Goal: Task Accomplishment & Management: Use online tool/utility

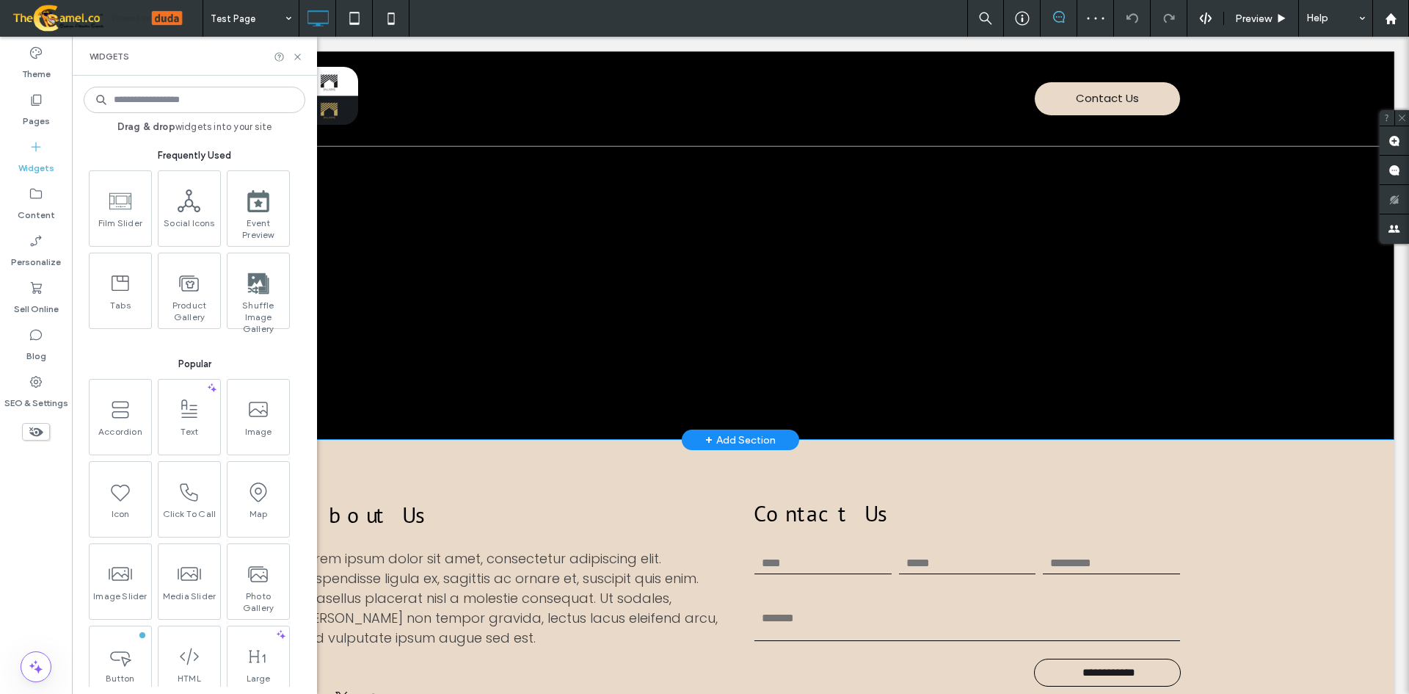
click at [901, 220] on div "Title or Question Describe the item or answer the question so that site visitor…" at bounding box center [741, 293] width 1308 height 294
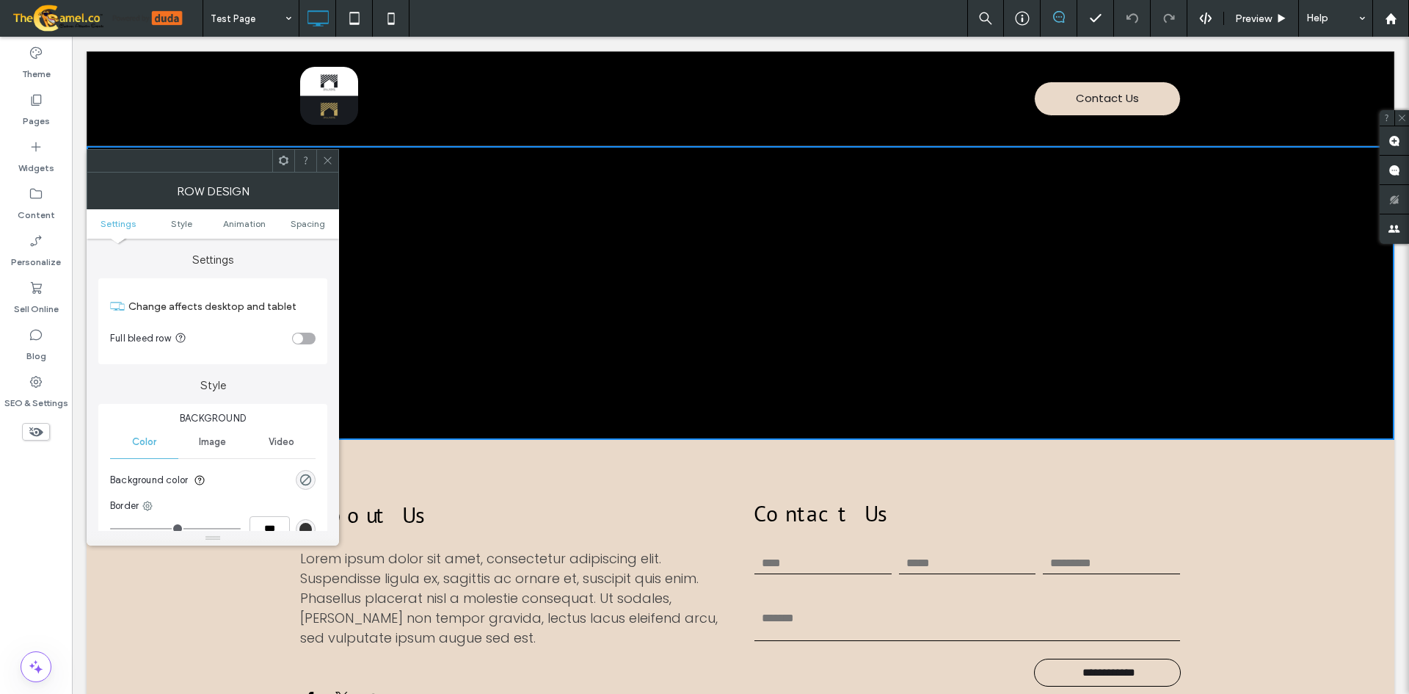
click at [322, 163] on icon at bounding box center [327, 160] width 11 height 11
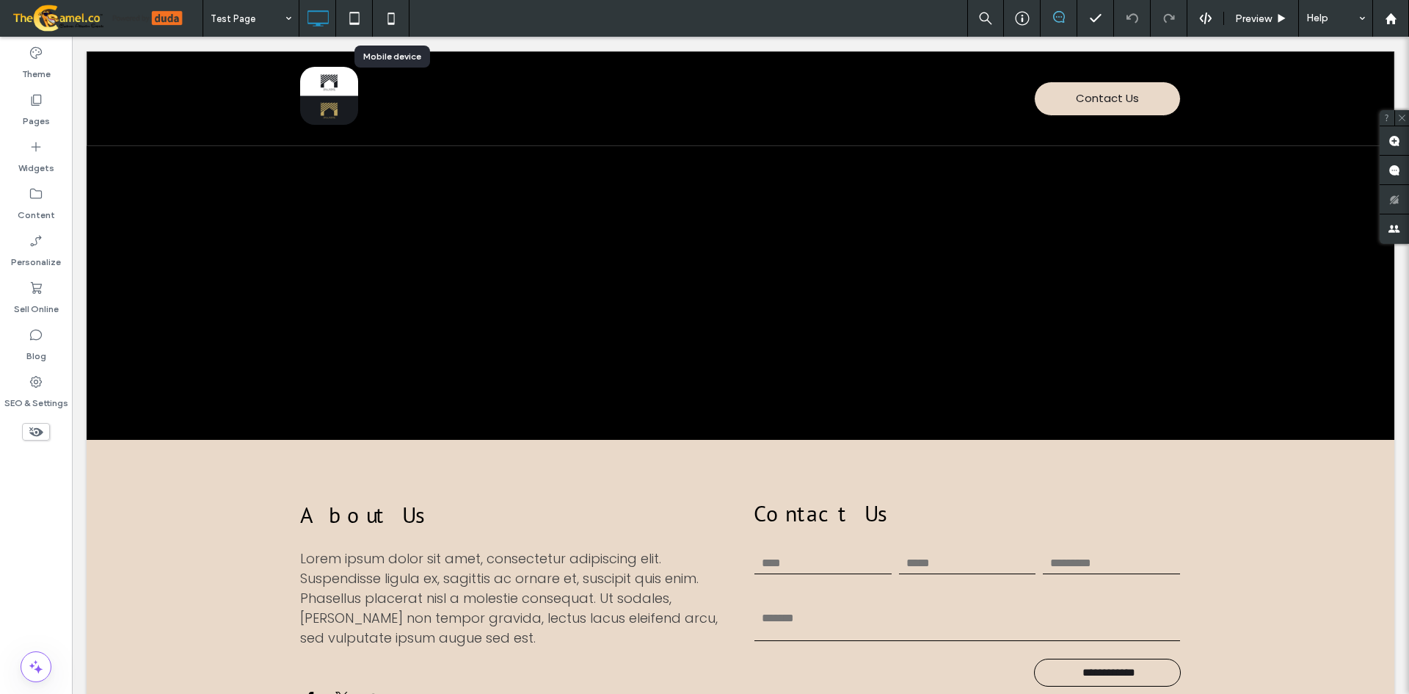
click at [387, 22] on icon at bounding box center [391, 18] width 29 height 29
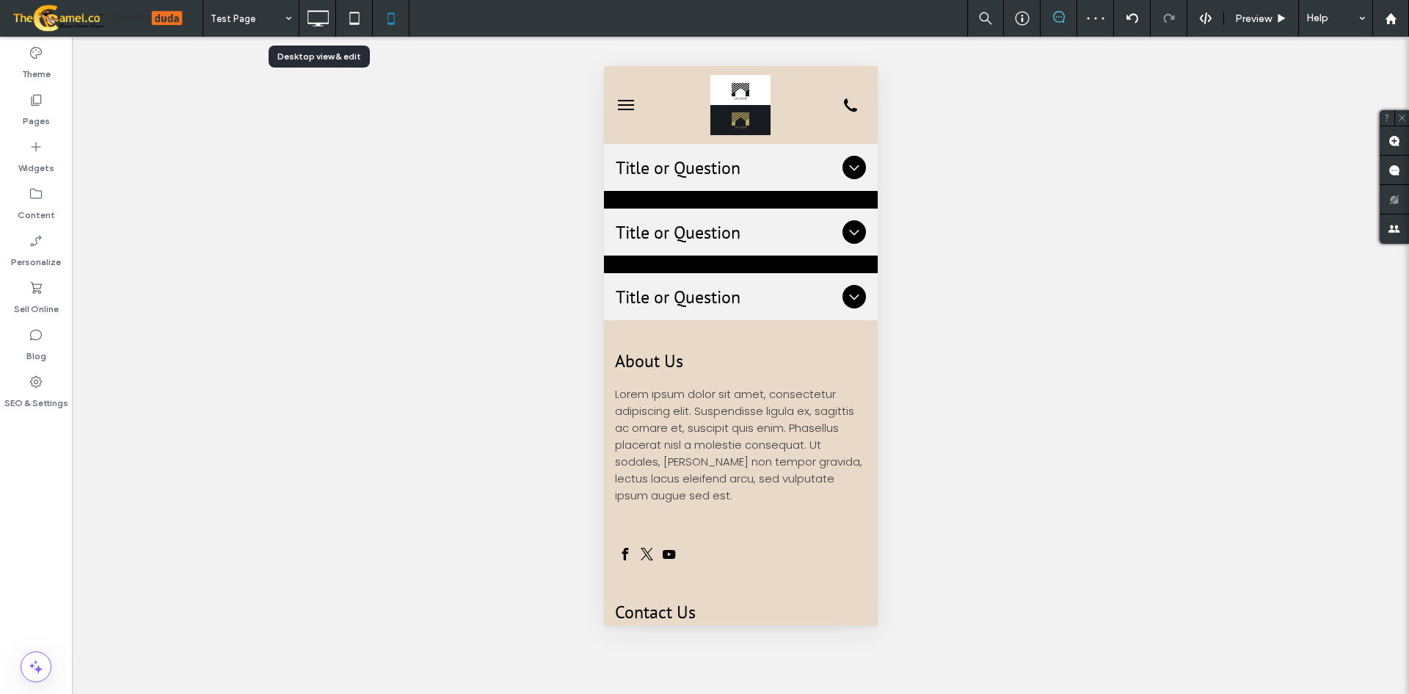
click at [330, 21] on icon at bounding box center [317, 18] width 29 height 29
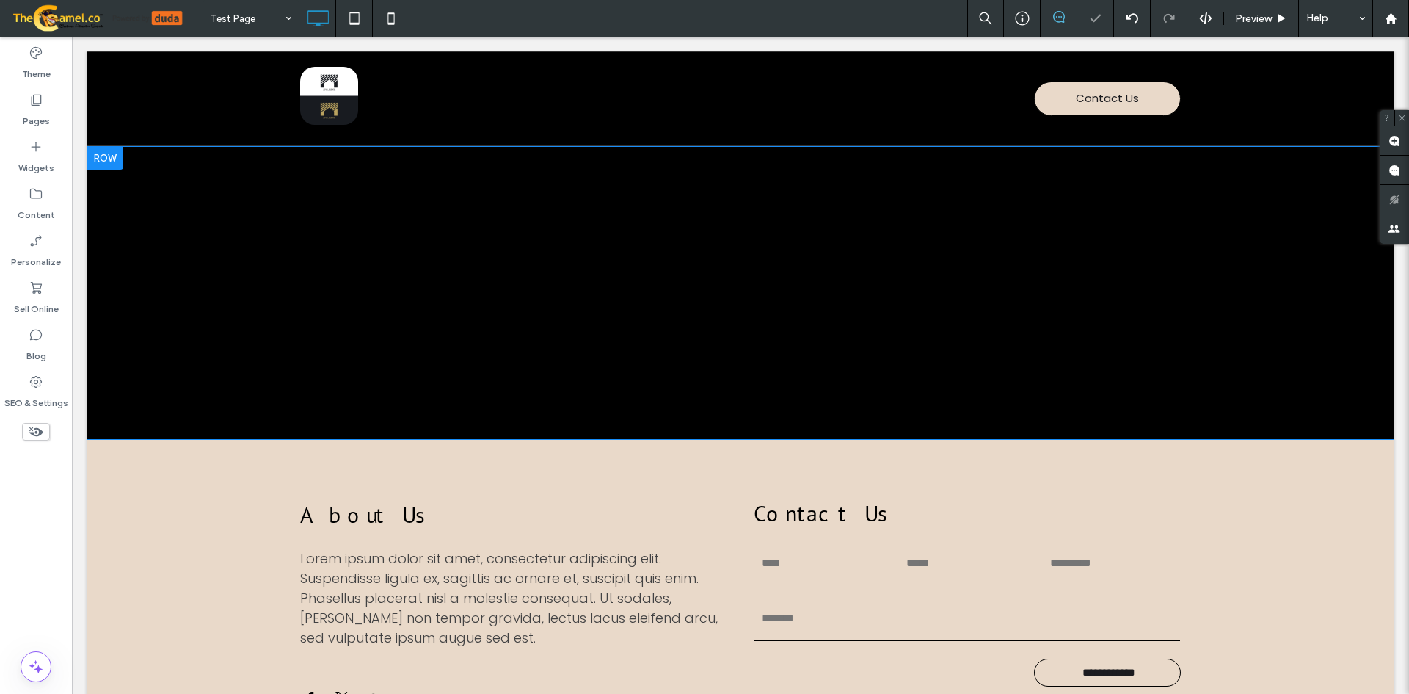
click at [643, 261] on div "Title or Question Describe the item or answer the question so that site visitor…" at bounding box center [741, 293] width 1308 height 294
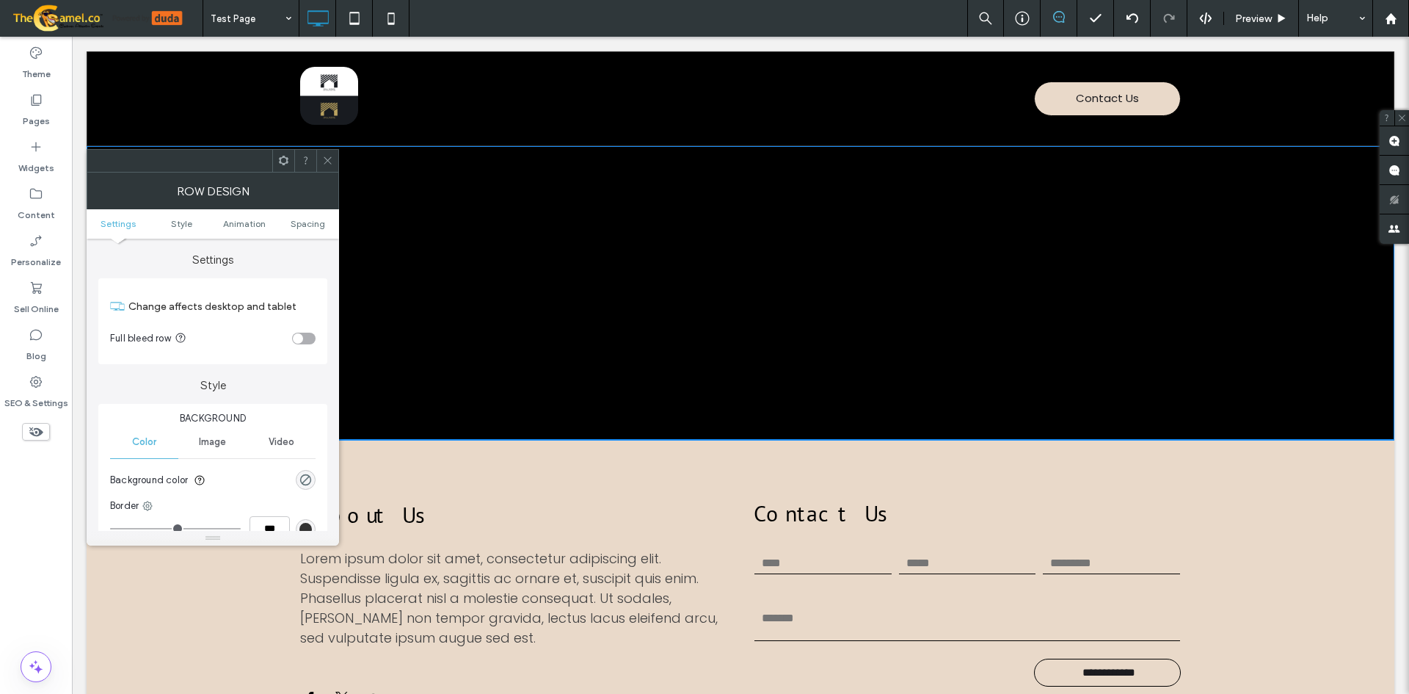
click at [628, 238] on div "Title or Question Describe the item or answer the question so that site visitor…" at bounding box center [741, 293] width 1308 height 294
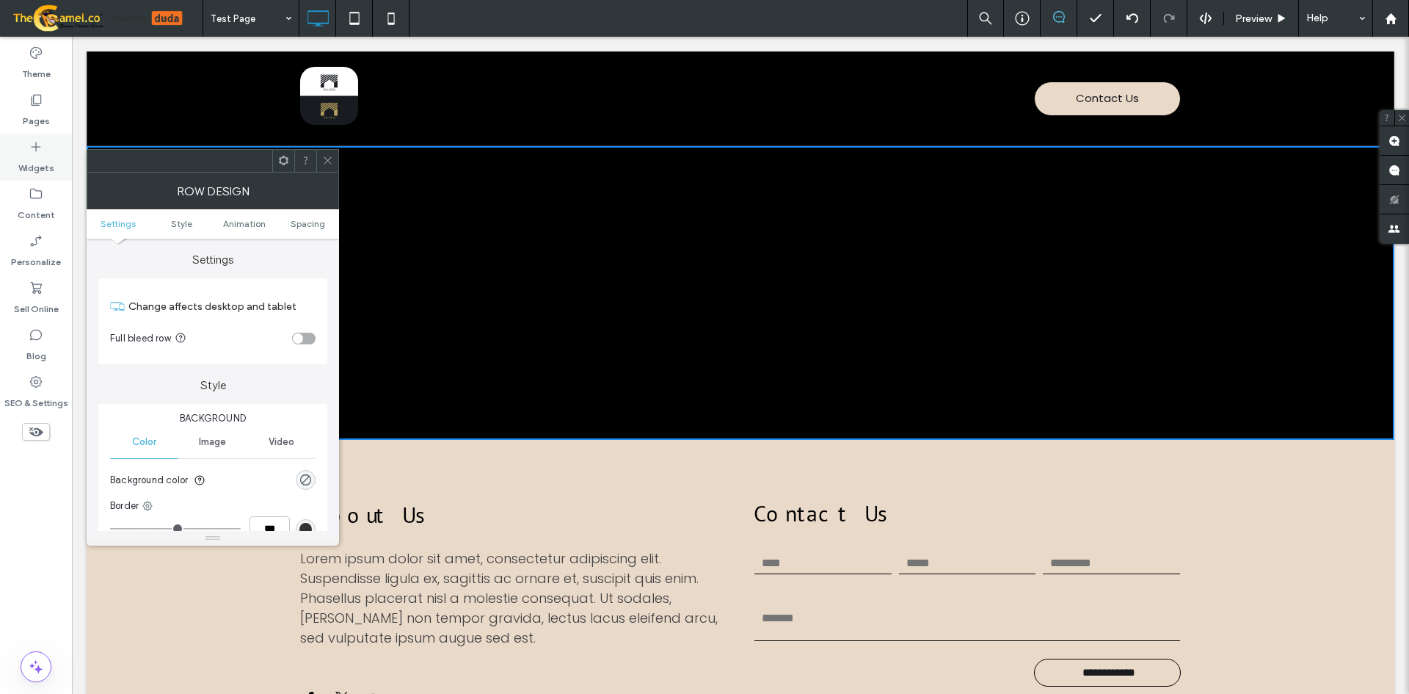
click at [35, 159] on label "Widgets" at bounding box center [36, 164] width 36 height 21
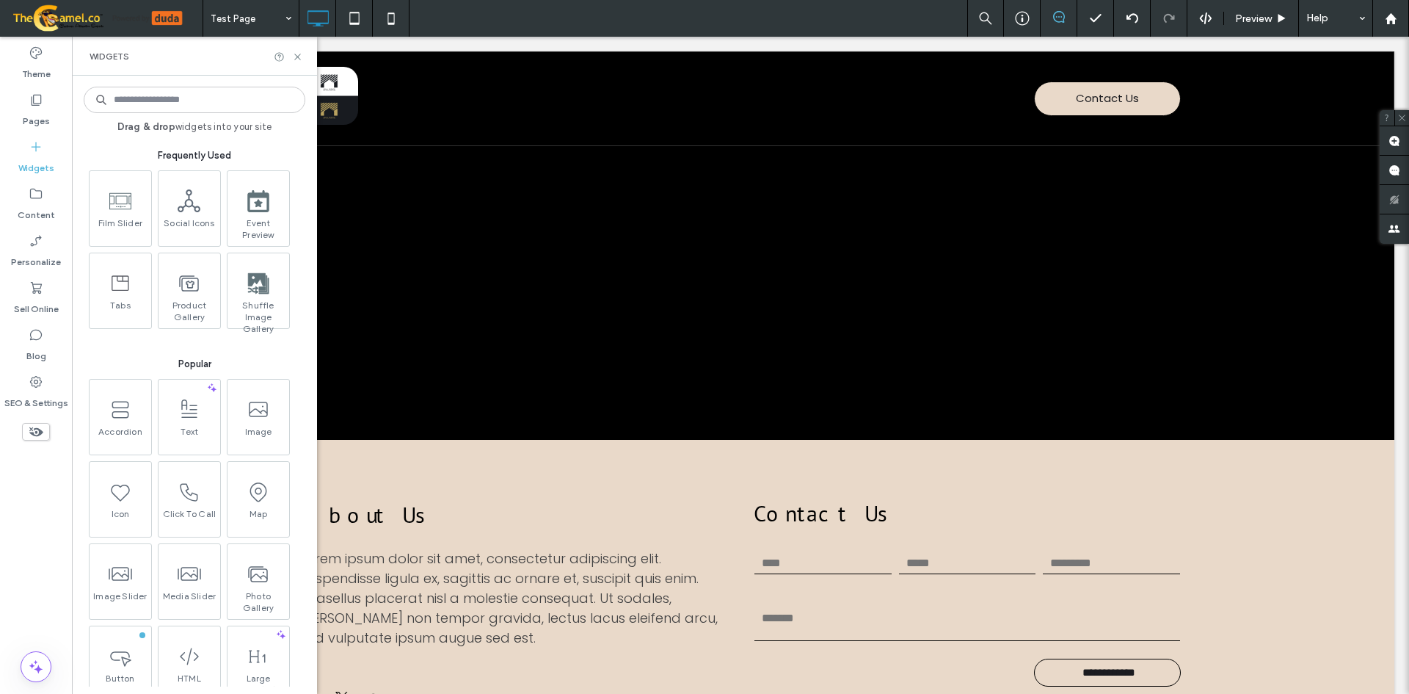
drag, startPoint x: 203, startPoint y: 106, endPoint x: 225, endPoint y: 105, distance: 21.3
click at [215, 105] on input at bounding box center [195, 100] width 222 height 26
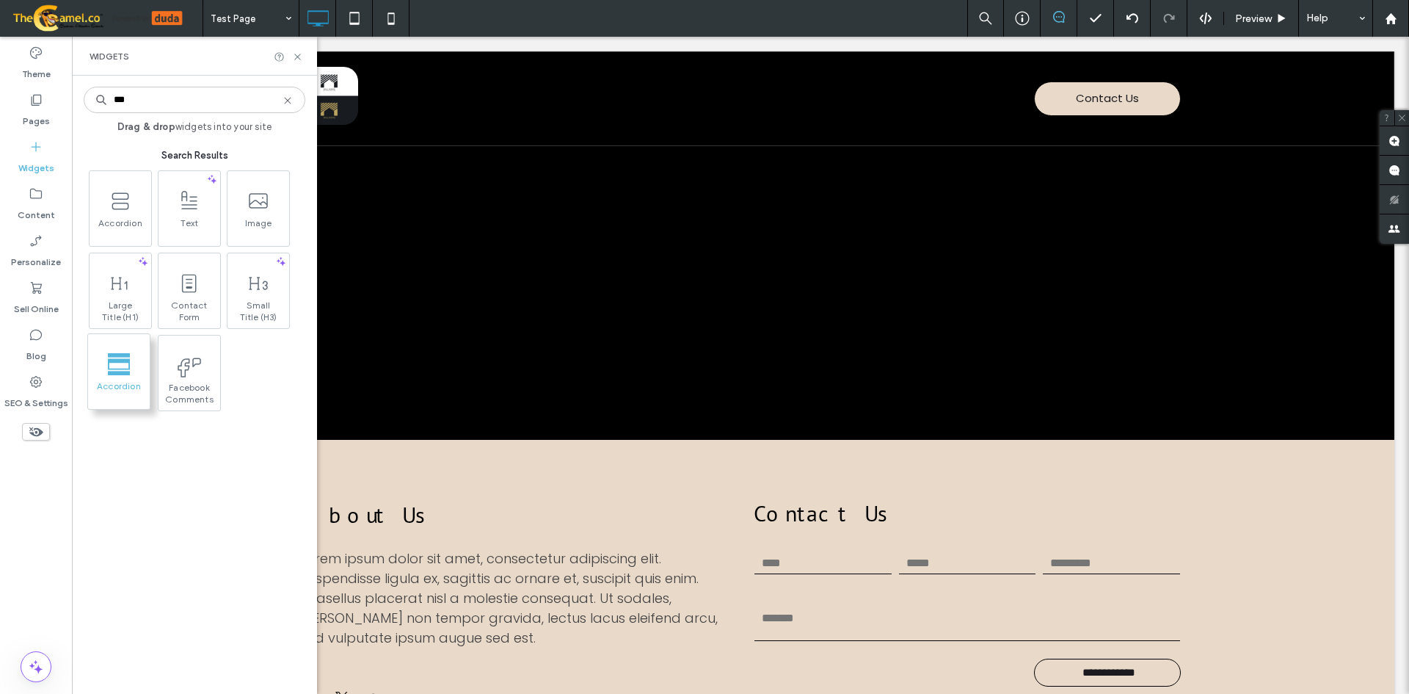
type input "***"
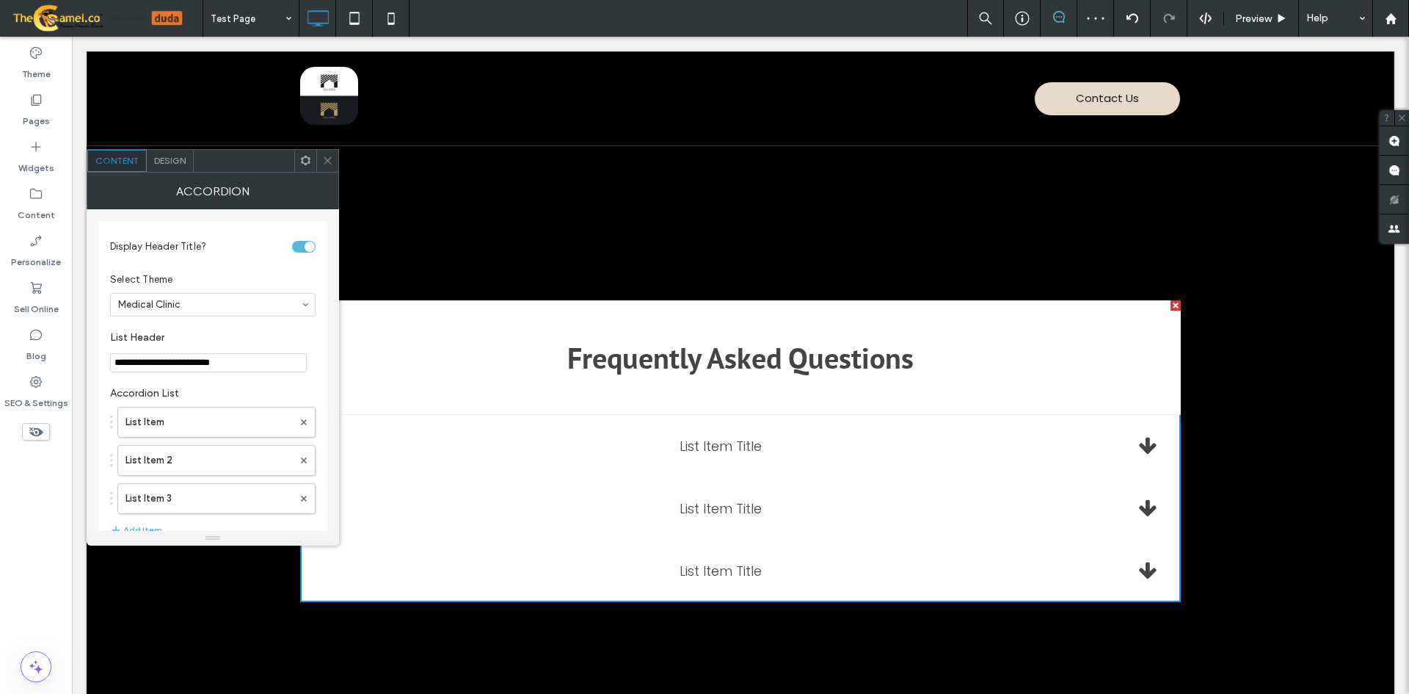
click at [327, 154] on span at bounding box center [327, 161] width 11 height 22
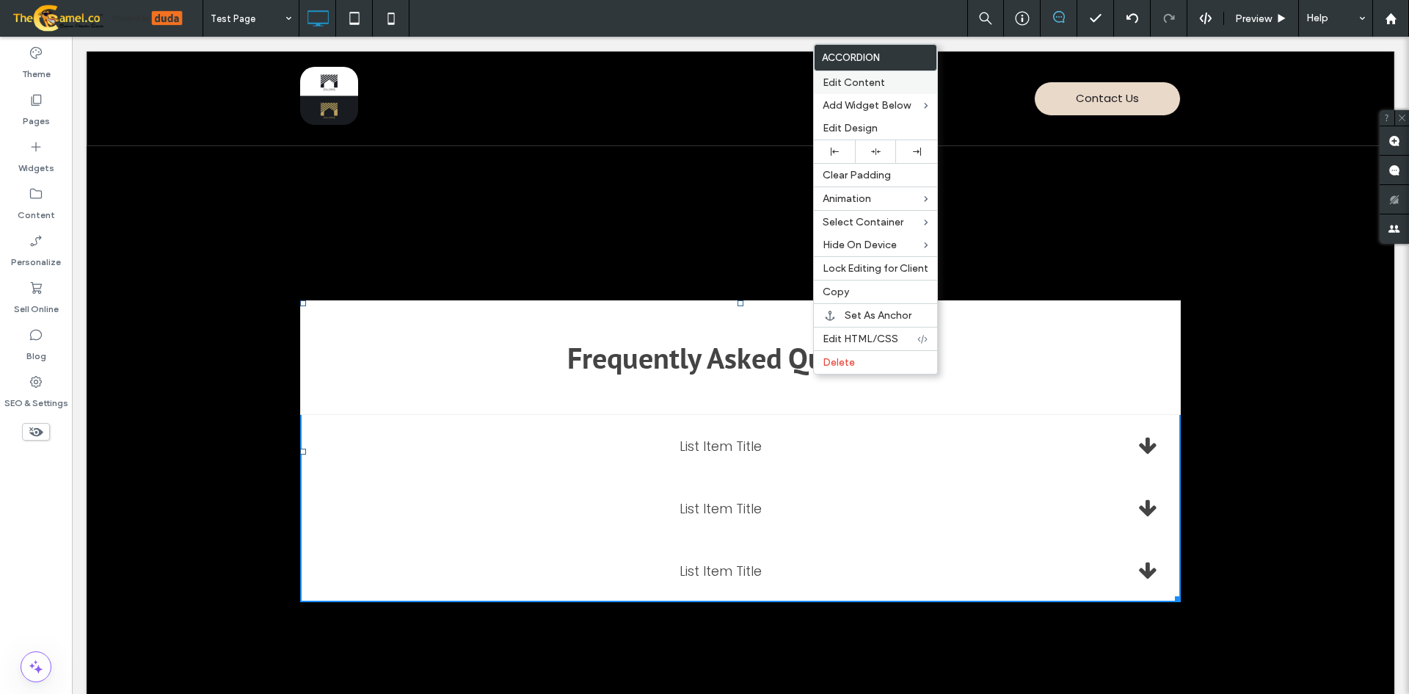
click at [882, 77] on span "Edit Content" at bounding box center [854, 82] width 62 height 12
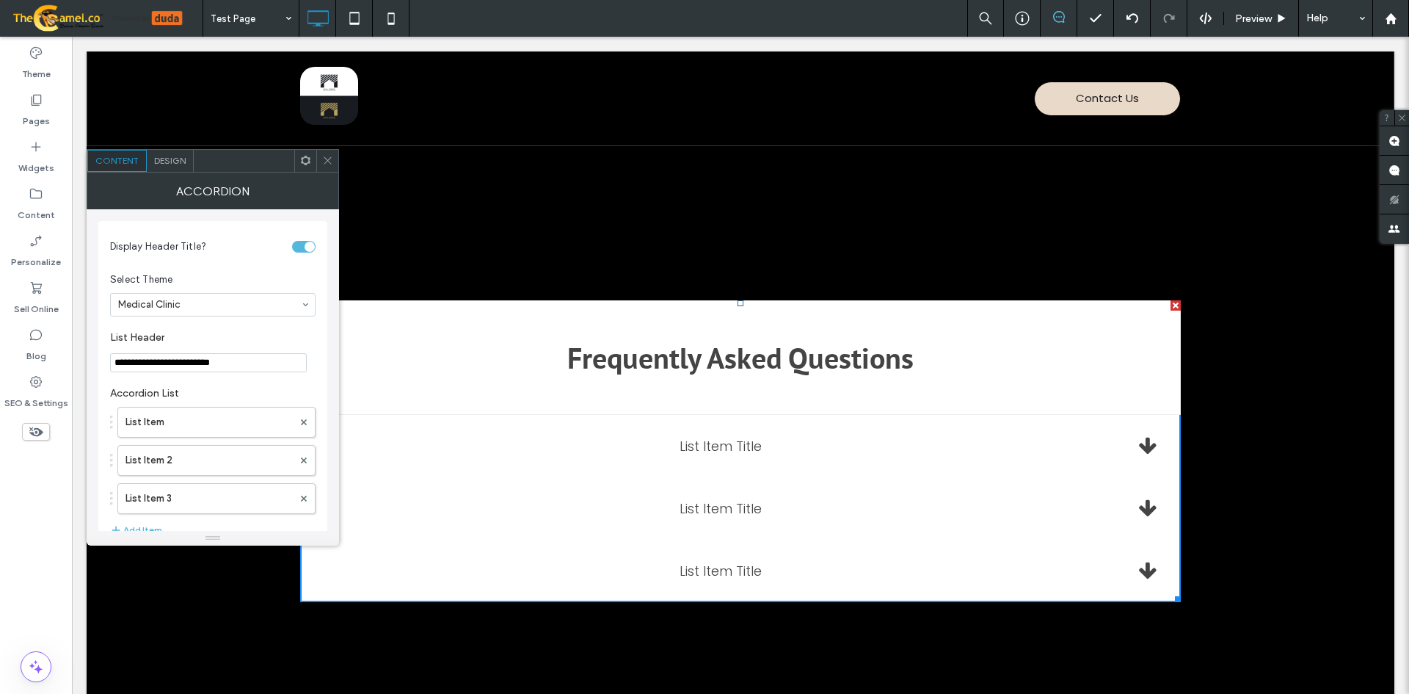
click at [308, 245] on div "toggle" at bounding box center [310, 247] width 10 height 10
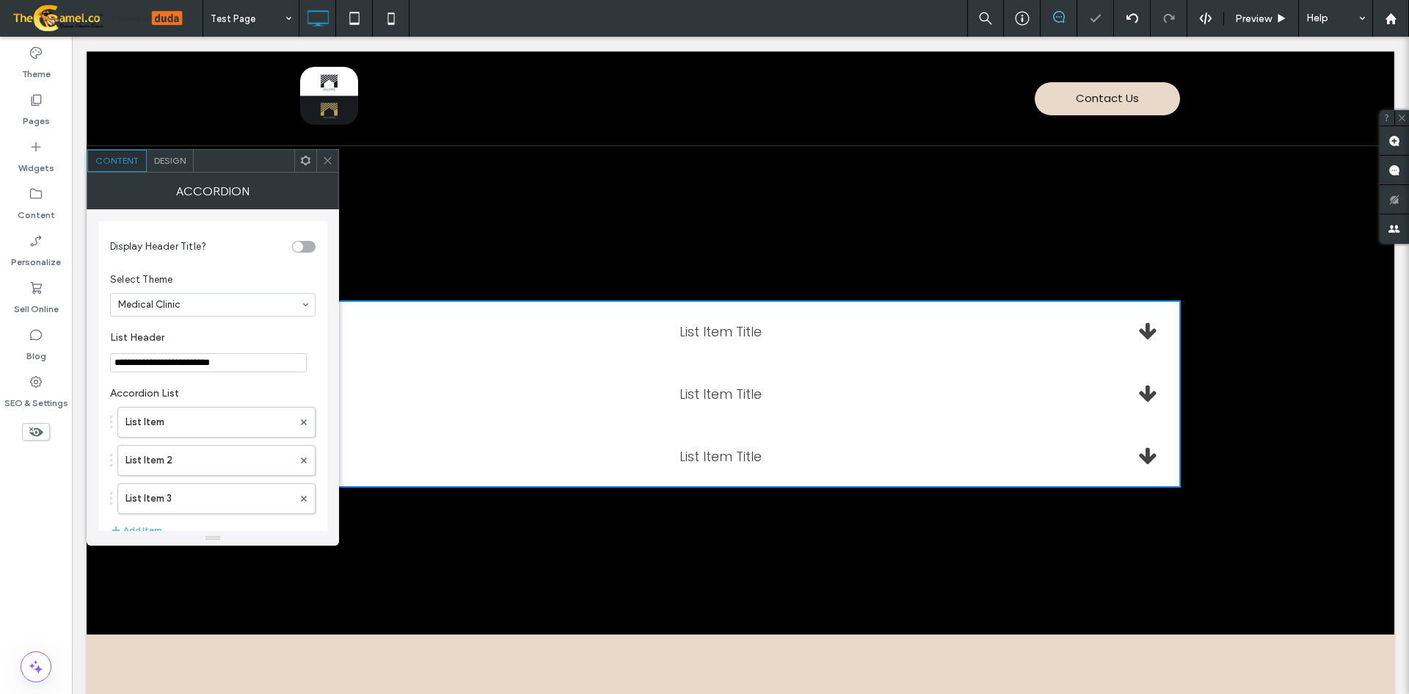
click at [308, 245] on div "toggle" at bounding box center [303, 247] width 23 height 12
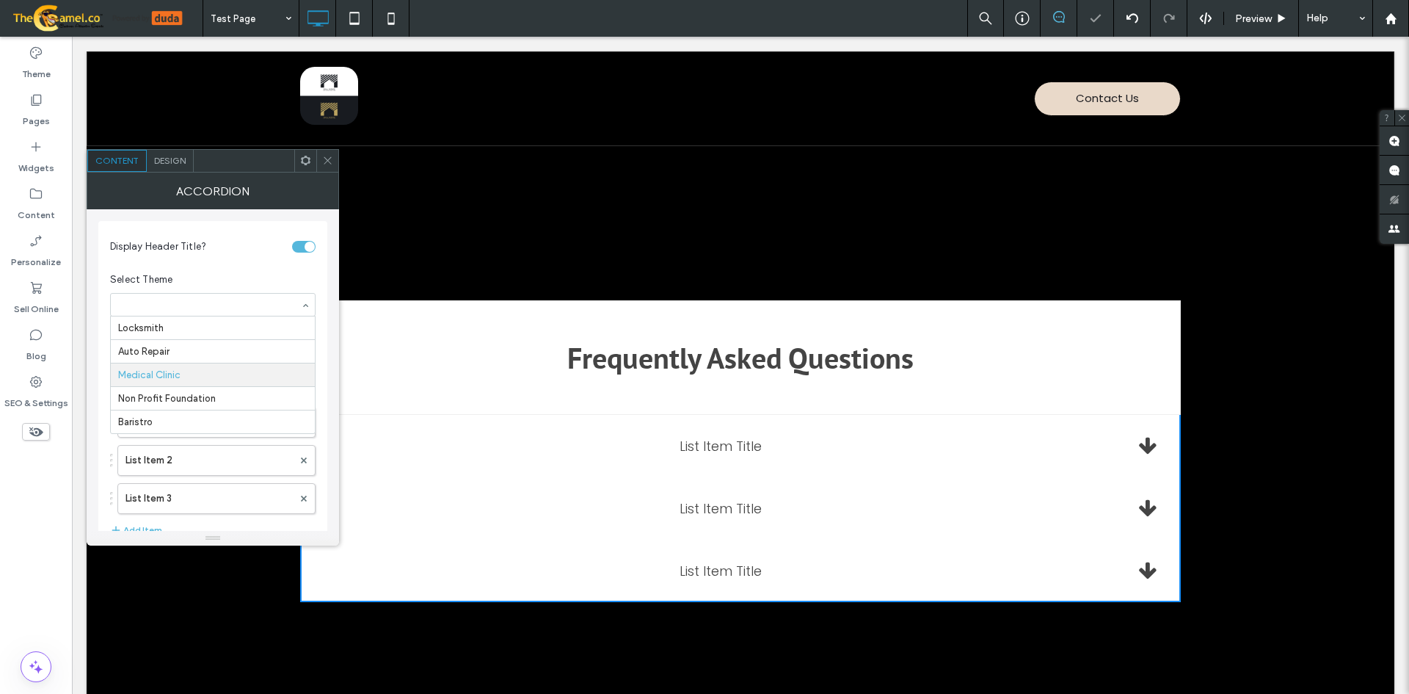
click at [200, 301] on input at bounding box center [209, 304] width 182 height 10
click at [169, 163] on span "Design" at bounding box center [170, 160] width 32 height 11
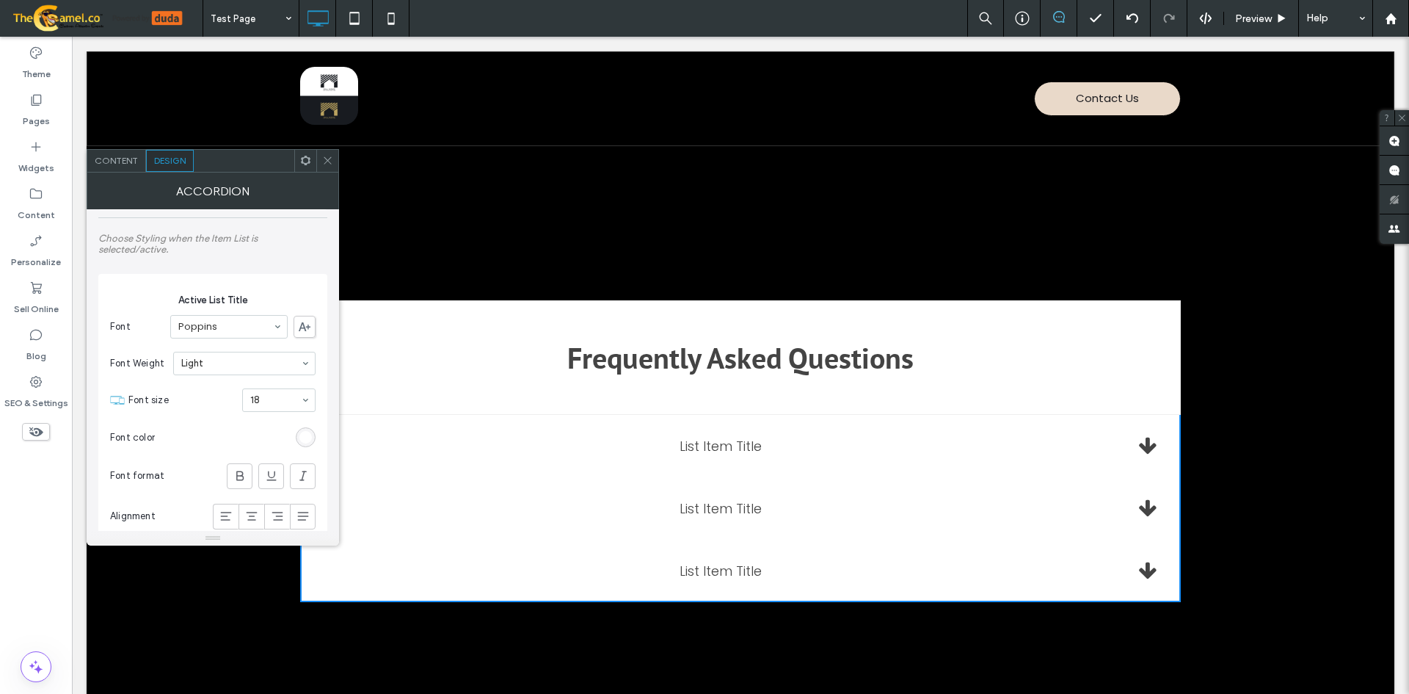
scroll to position [2202, 0]
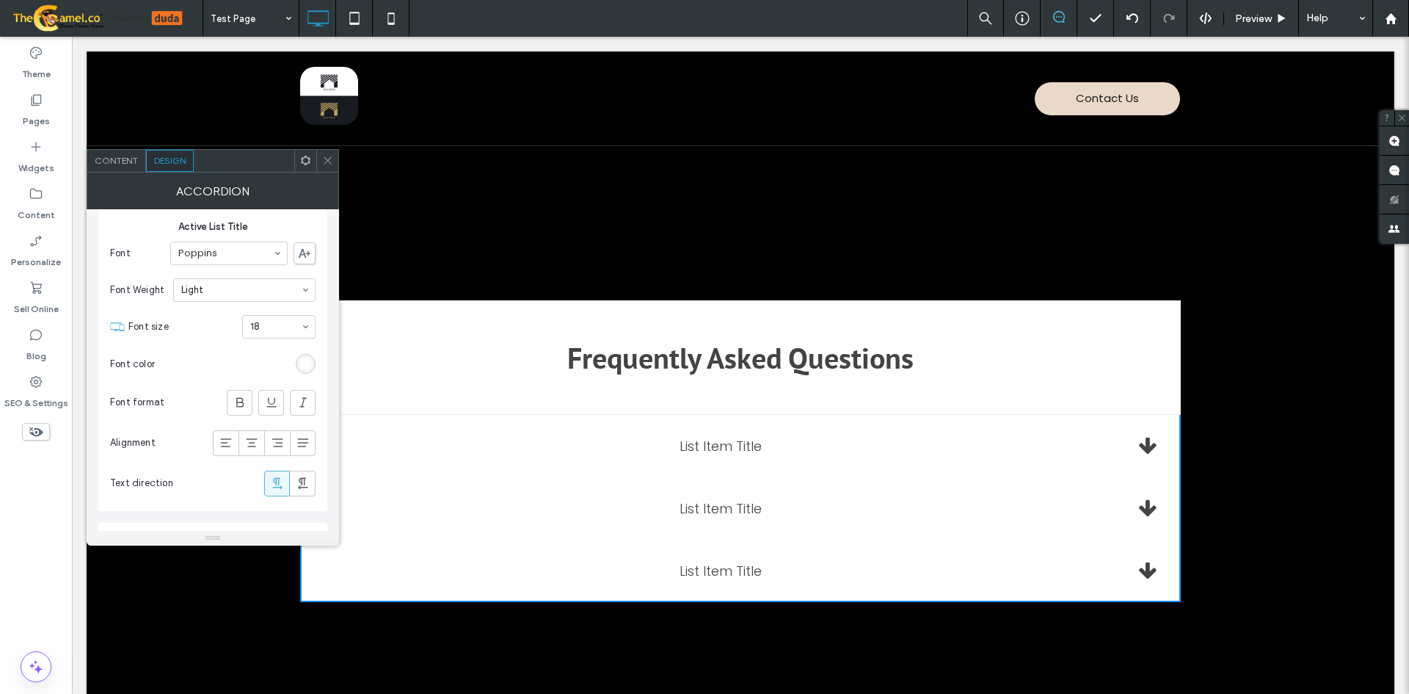
click at [324, 155] on icon at bounding box center [327, 160] width 11 height 11
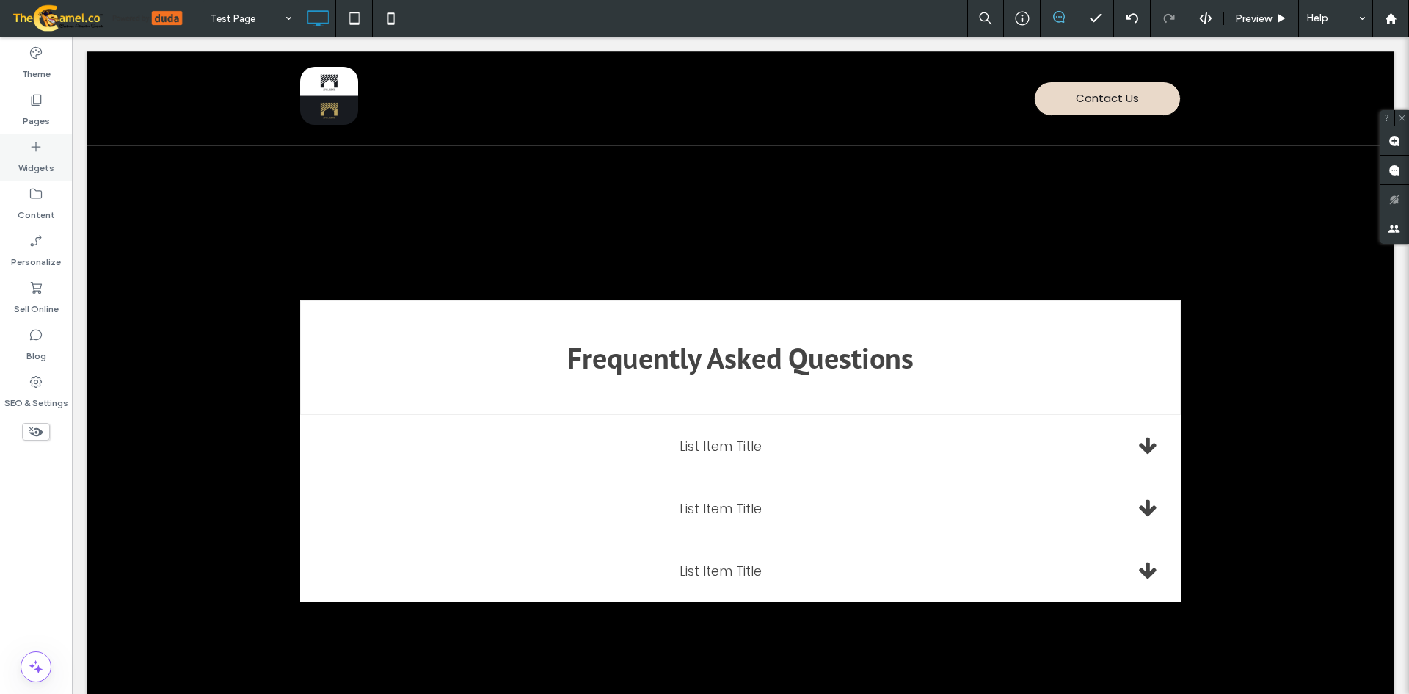
click at [48, 152] on div "Widgets" at bounding box center [36, 157] width 72 height 47
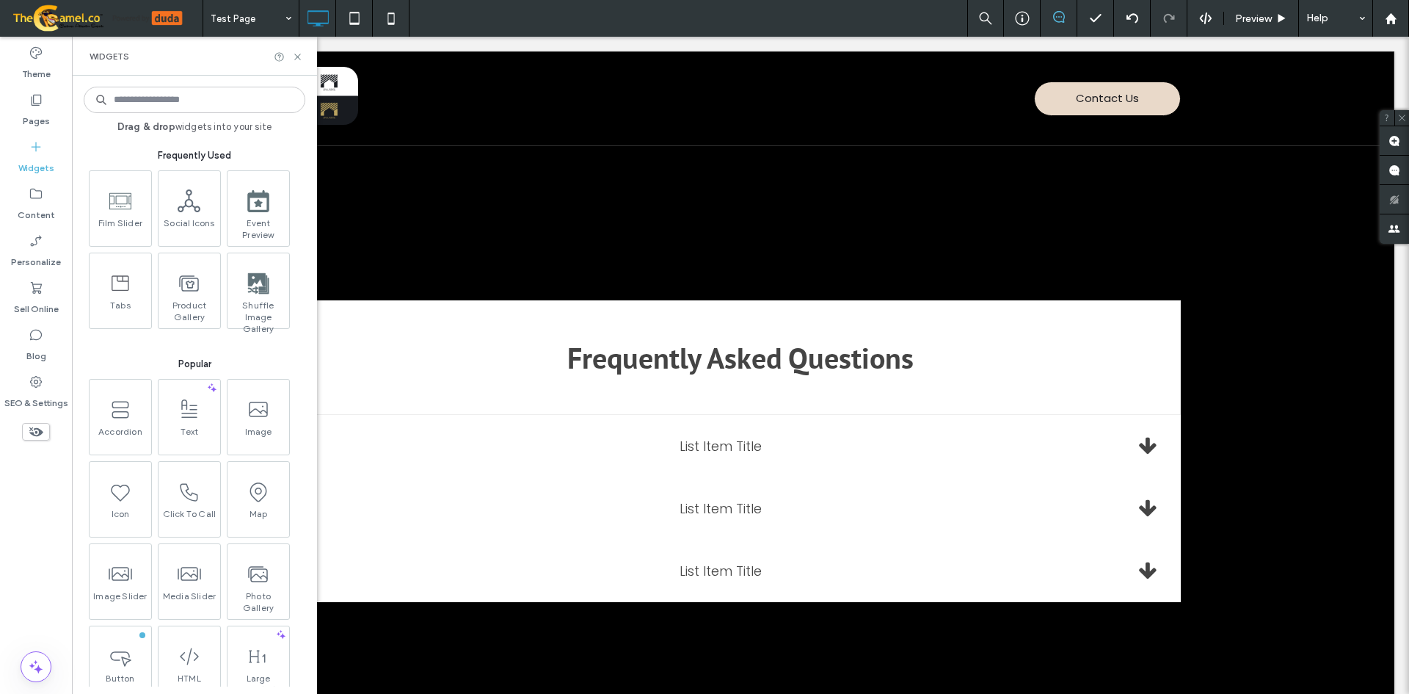
click at [198, 102] on input at bounding box center [195, 100] width 222 height 26
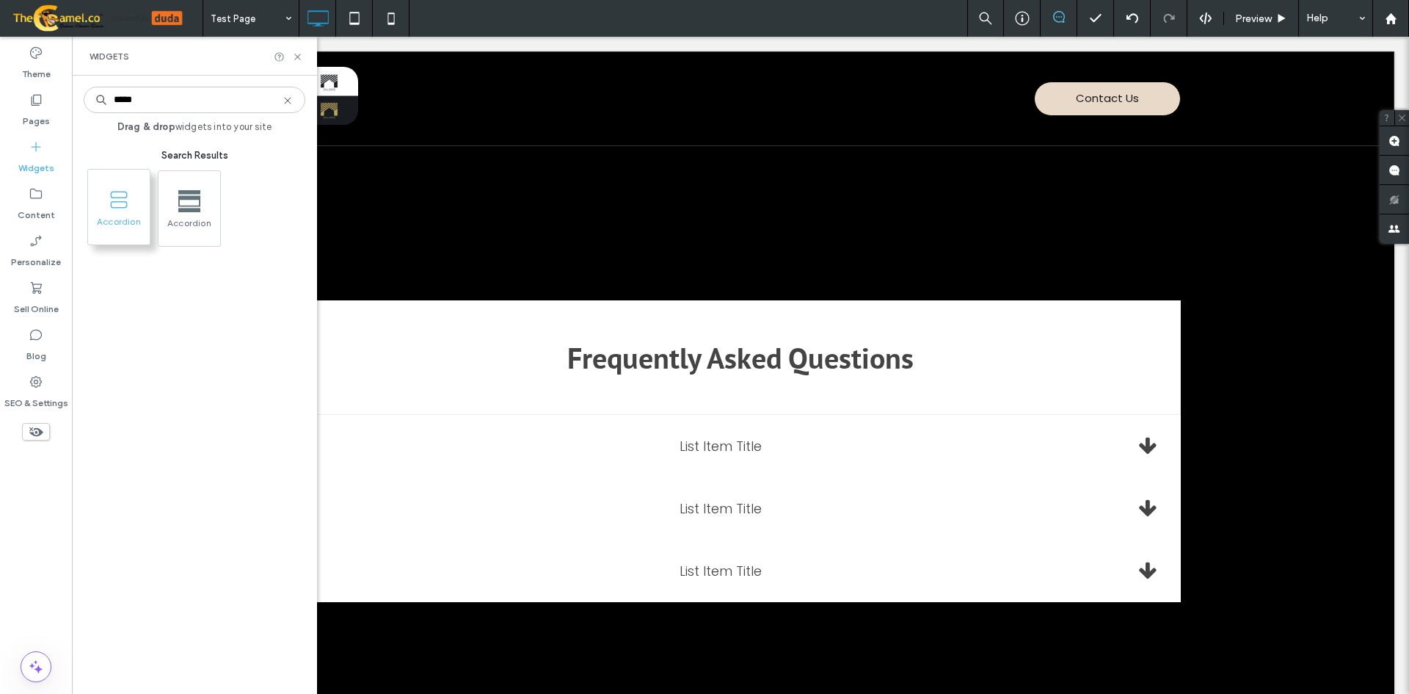
type input "*****"
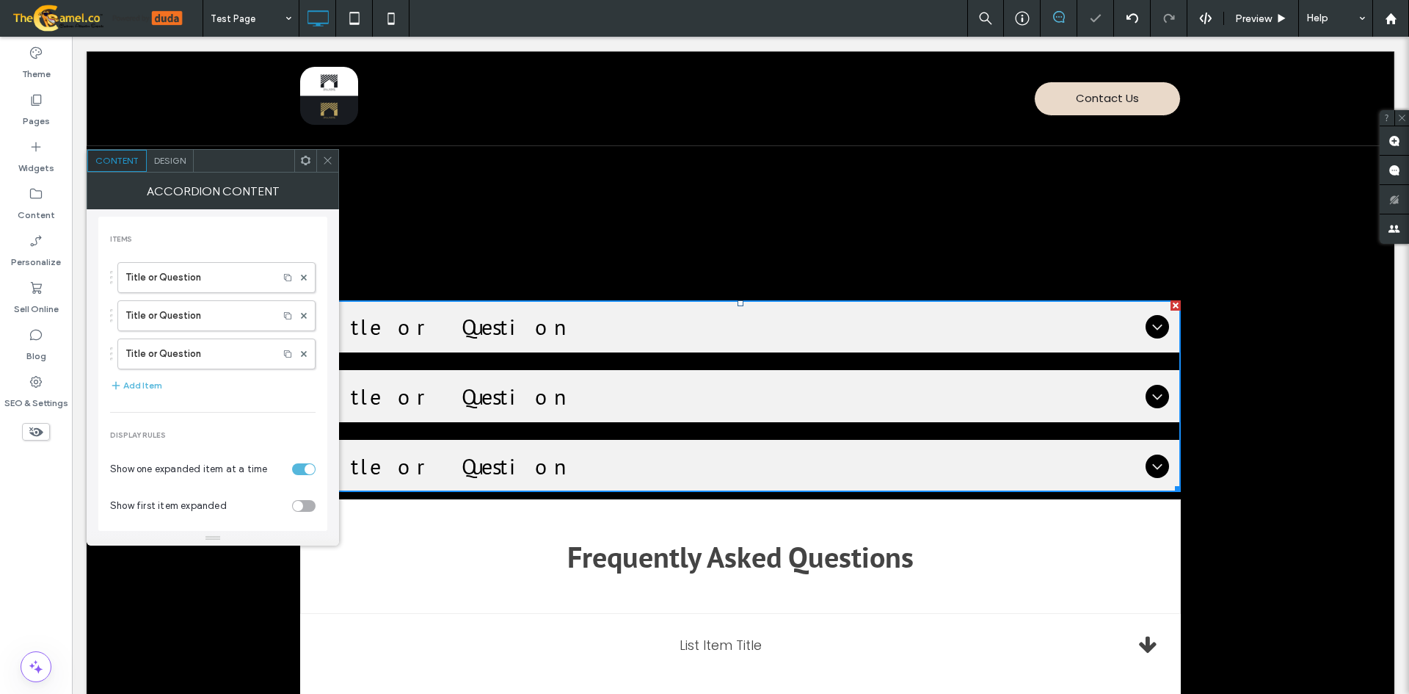
click at [696, 324] on span "Title or Question" at bounding box center [726, 326] width 828 height 29
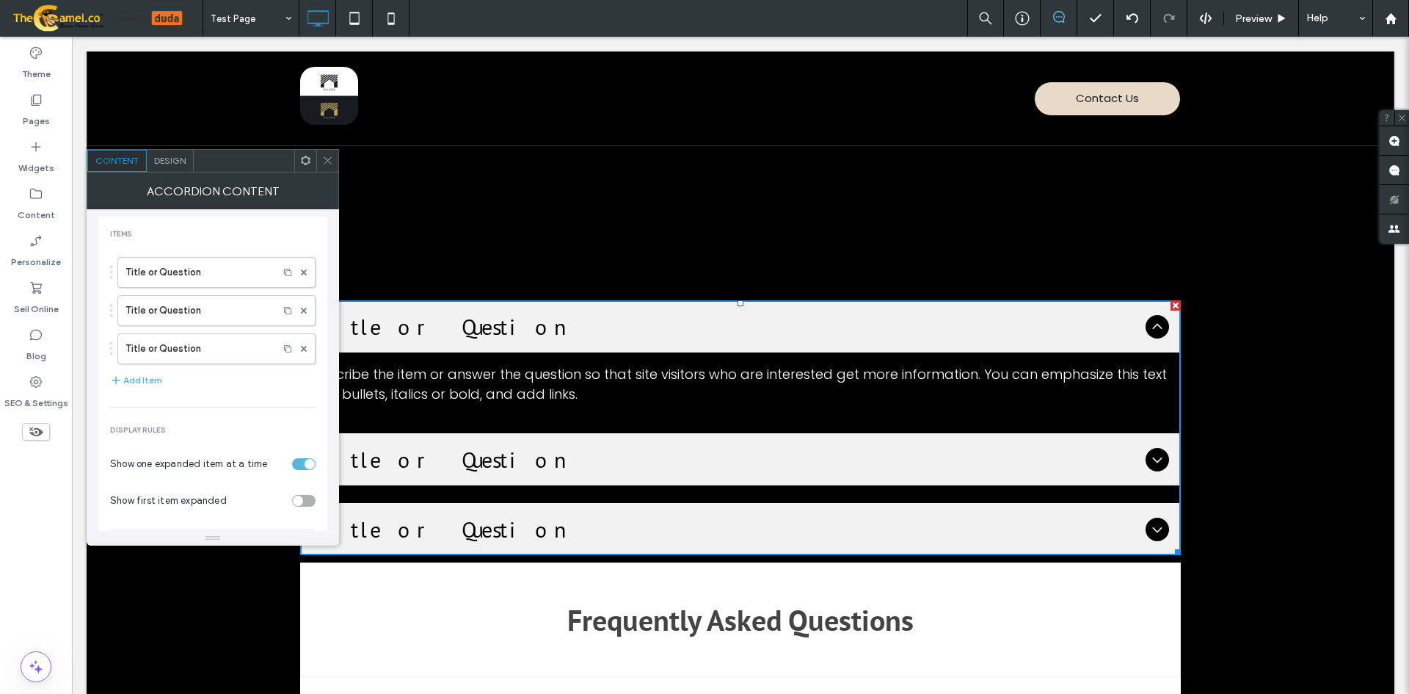
scroll to position [0, 0]
click at [151, 277] on label "Title or Question" at bounding box center [198, 277] width 145 height 29
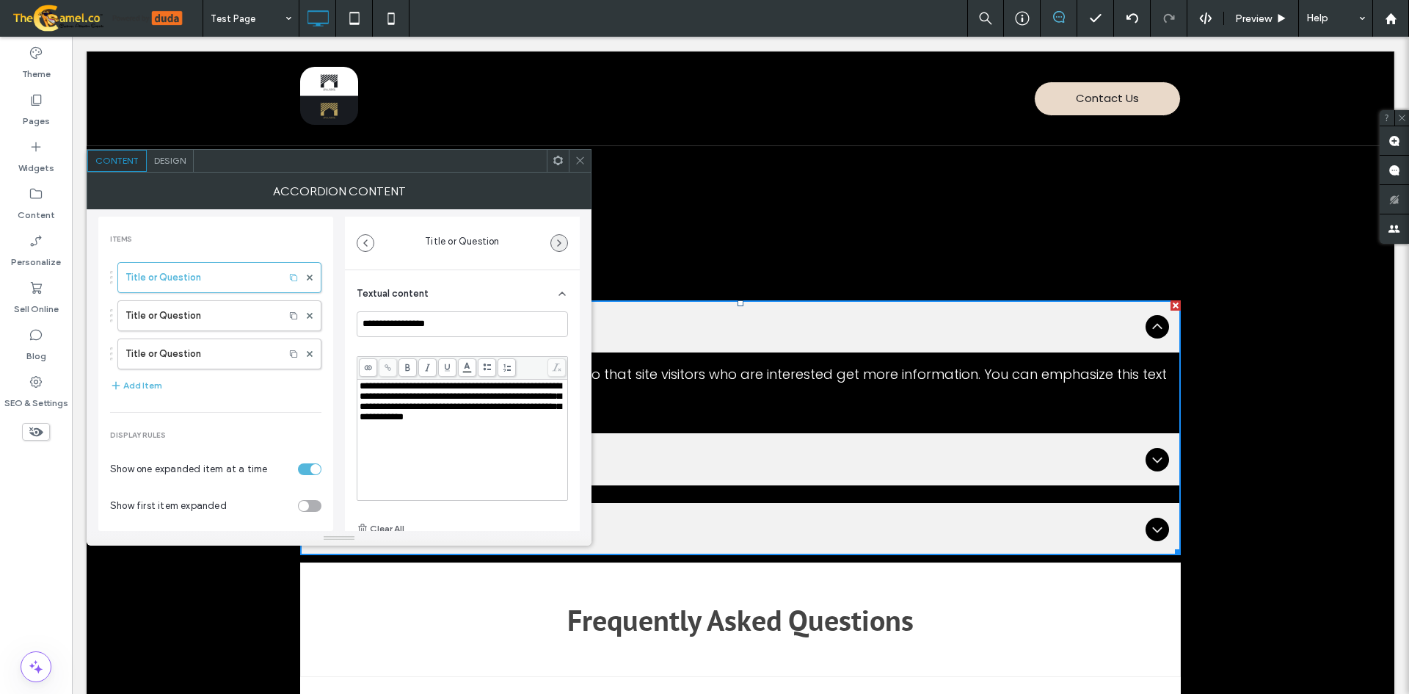
click at [560, 246] on icon "button" at bounding box center [559, 243] width 12 height 12
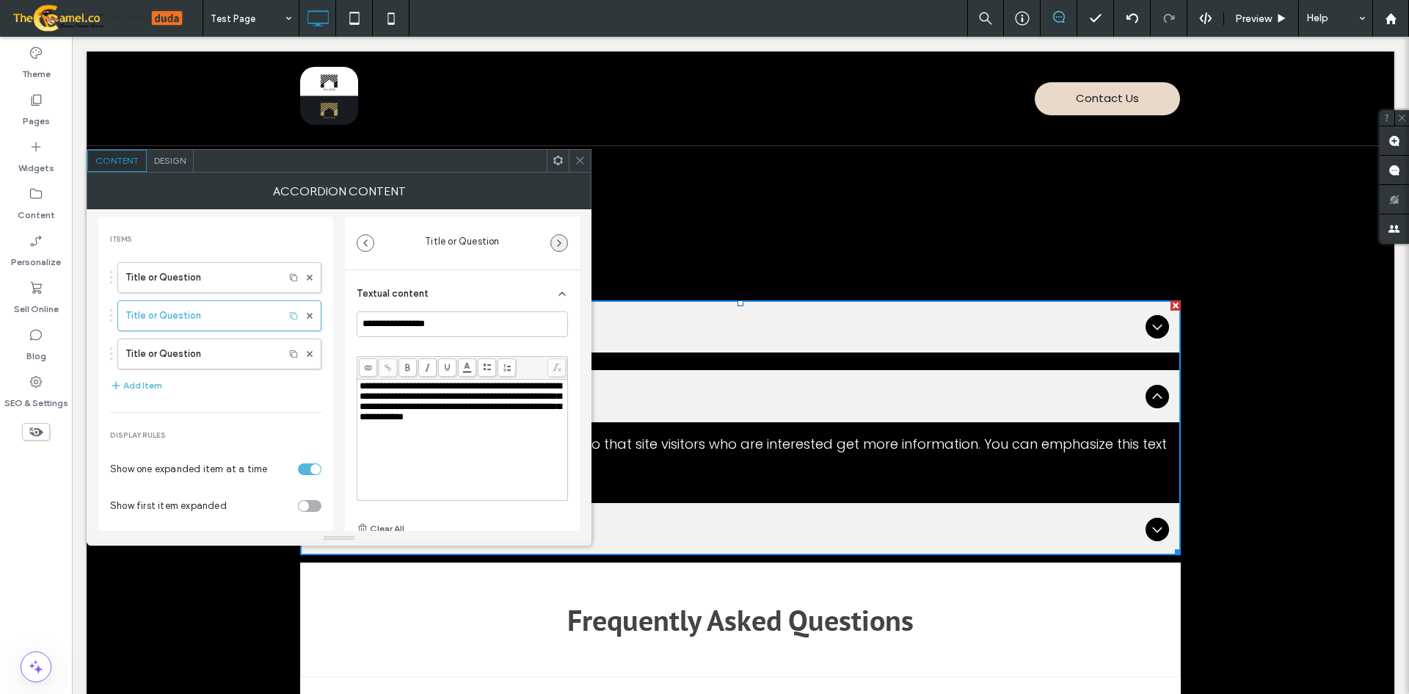
click at [560, 246] on icon "button" at bounding box center [559, 243] width 12 height 12
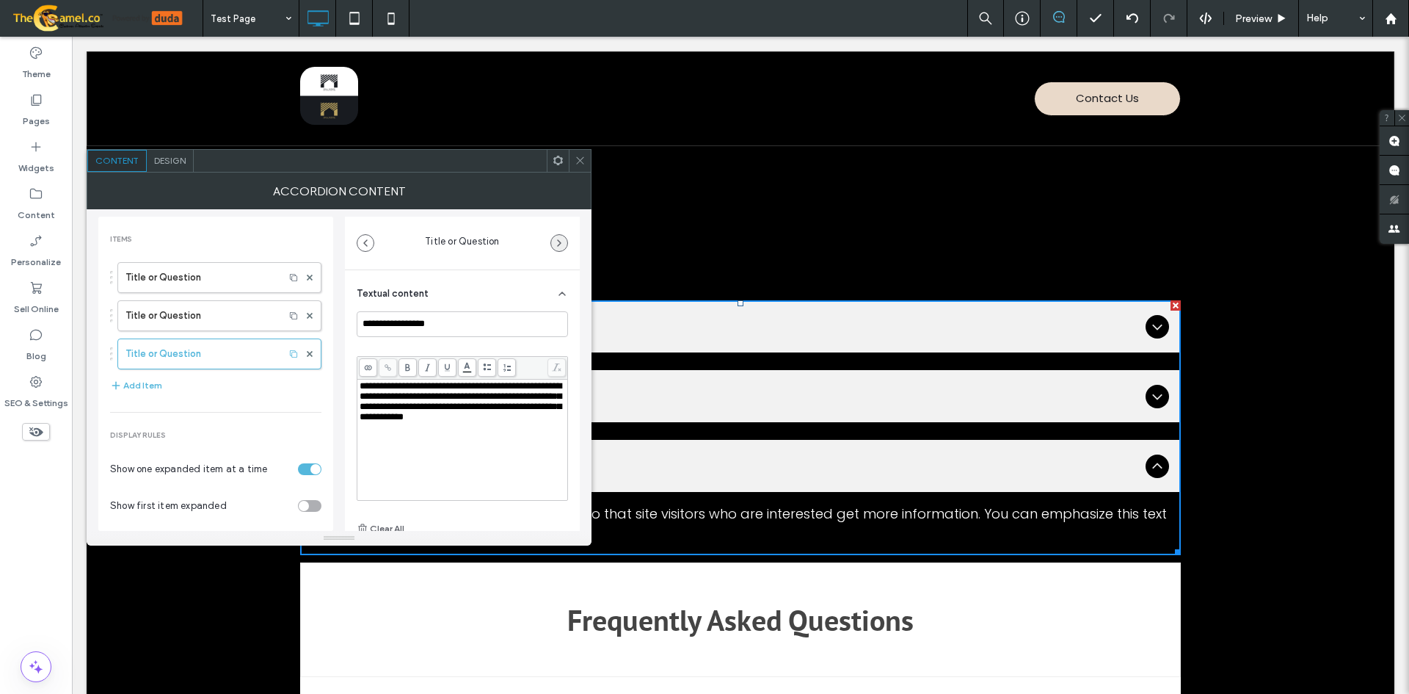
click at [560, 246] on icon "button" at bounding box center [559, 243] width 12 height 12
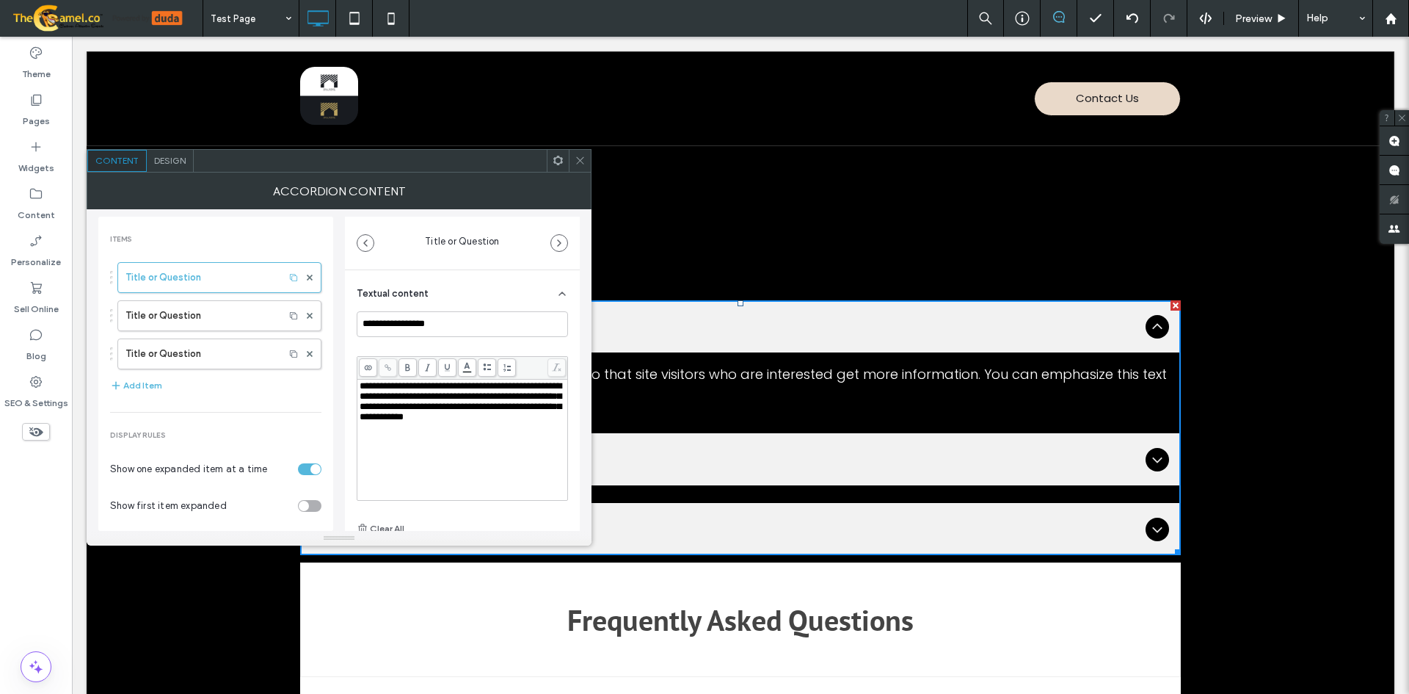
click at [579, 157] on icon at bounding box center [580, 160] width 11 height 11
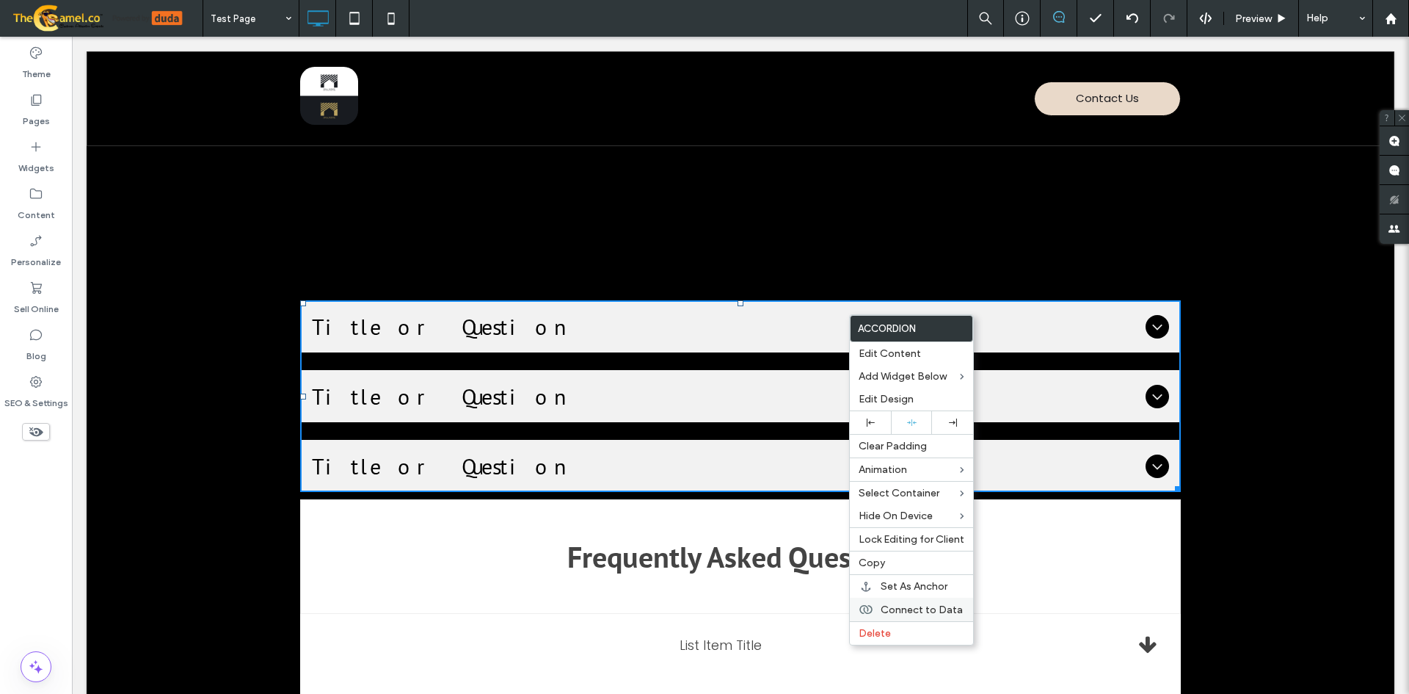
click at [925, 603] on span "Connect to Data" at bounding box center [922, 609] width 82 height 12
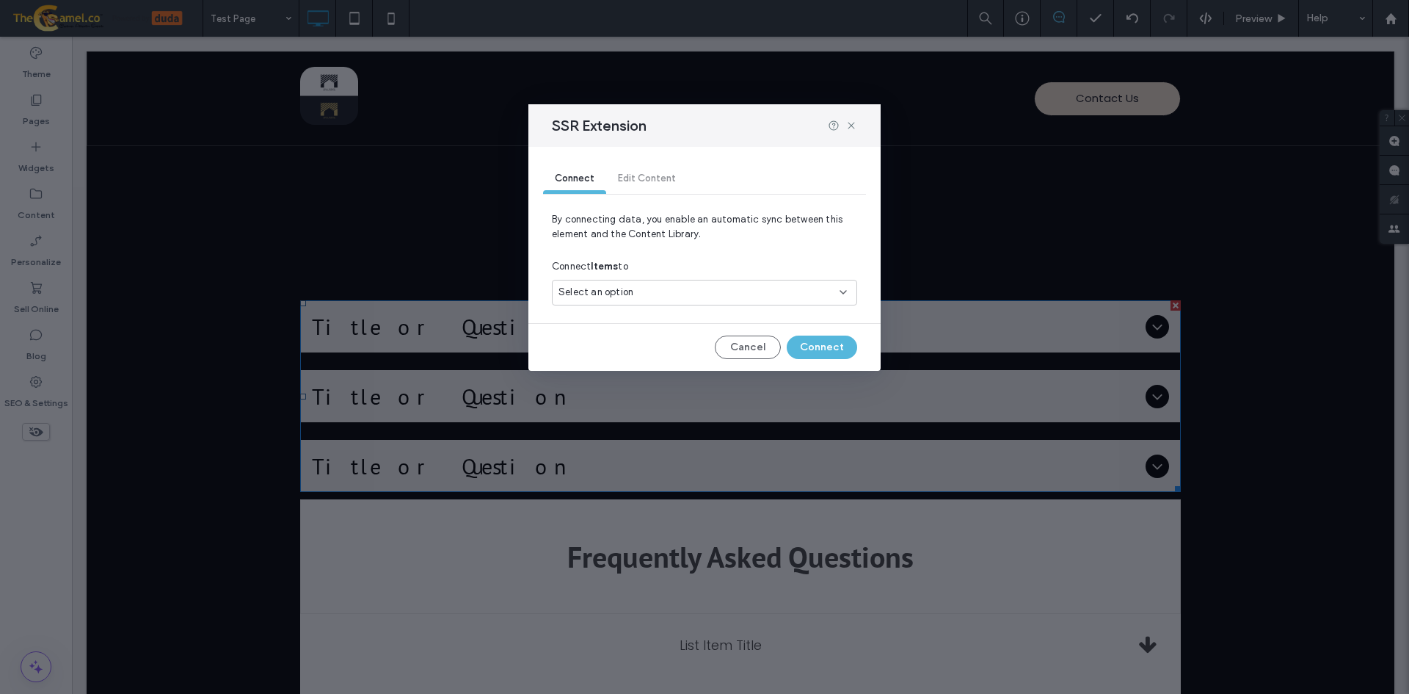
click at [648, 291] on div "Select an option" at bounding box center [696, 292] width 275 height 15
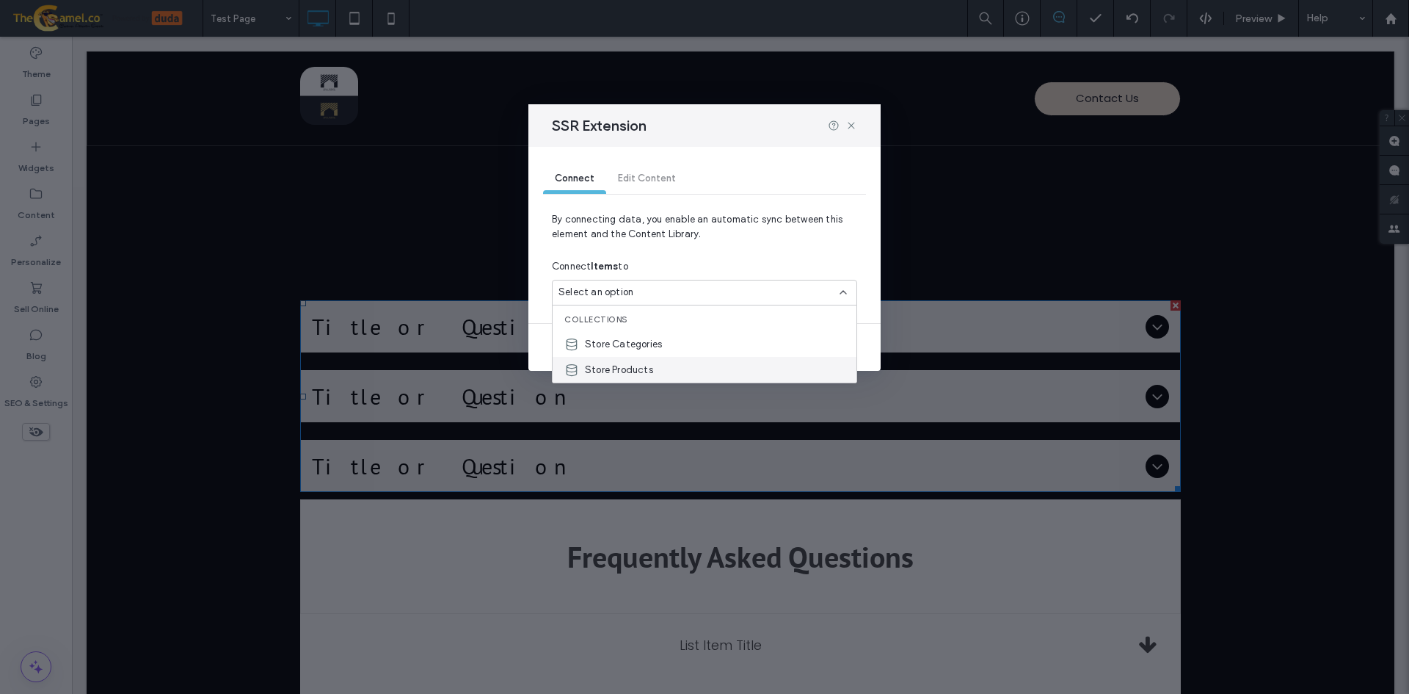
click at [651, 368] on span "Store Products" at bounding box center [619, 370] width 68 height 15
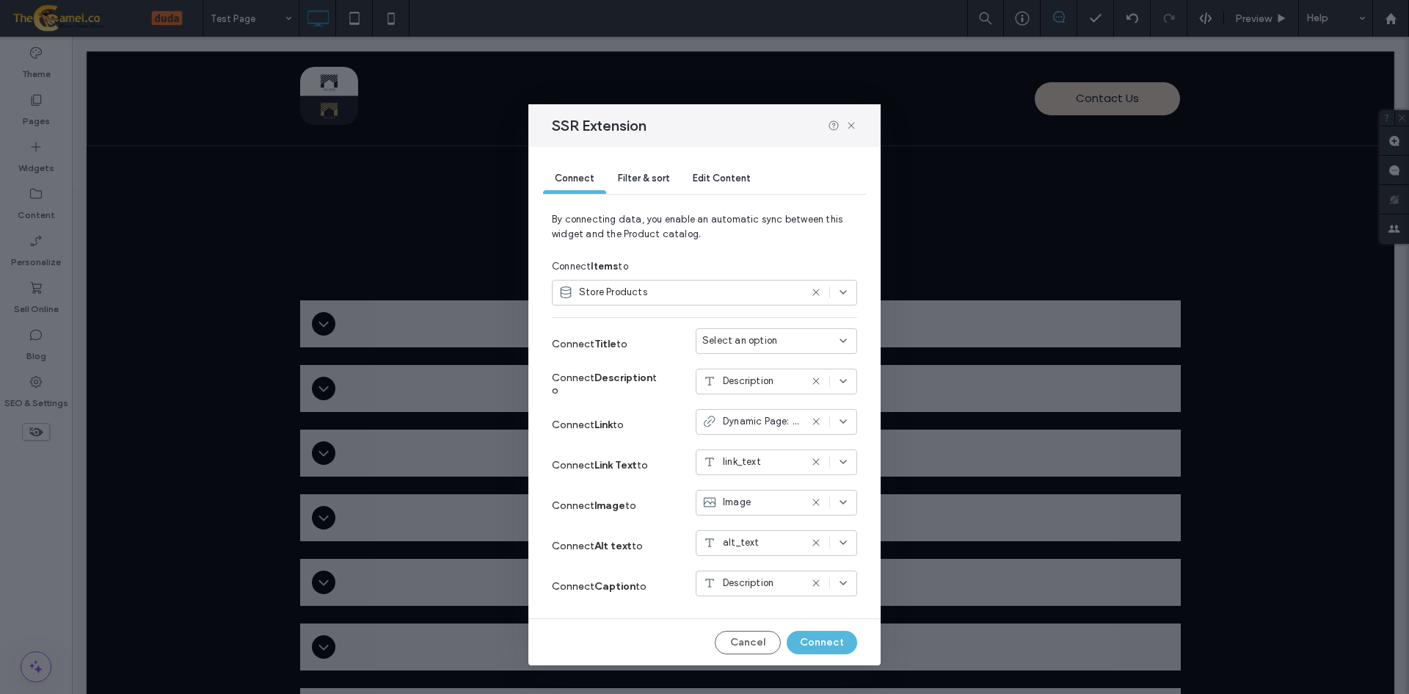
click at [838, 340] on icon at bounding box center [844, 341] width 12 height 12
click at [753, 464] on div "name" at bounding box center [766, 470] width 160 height 26
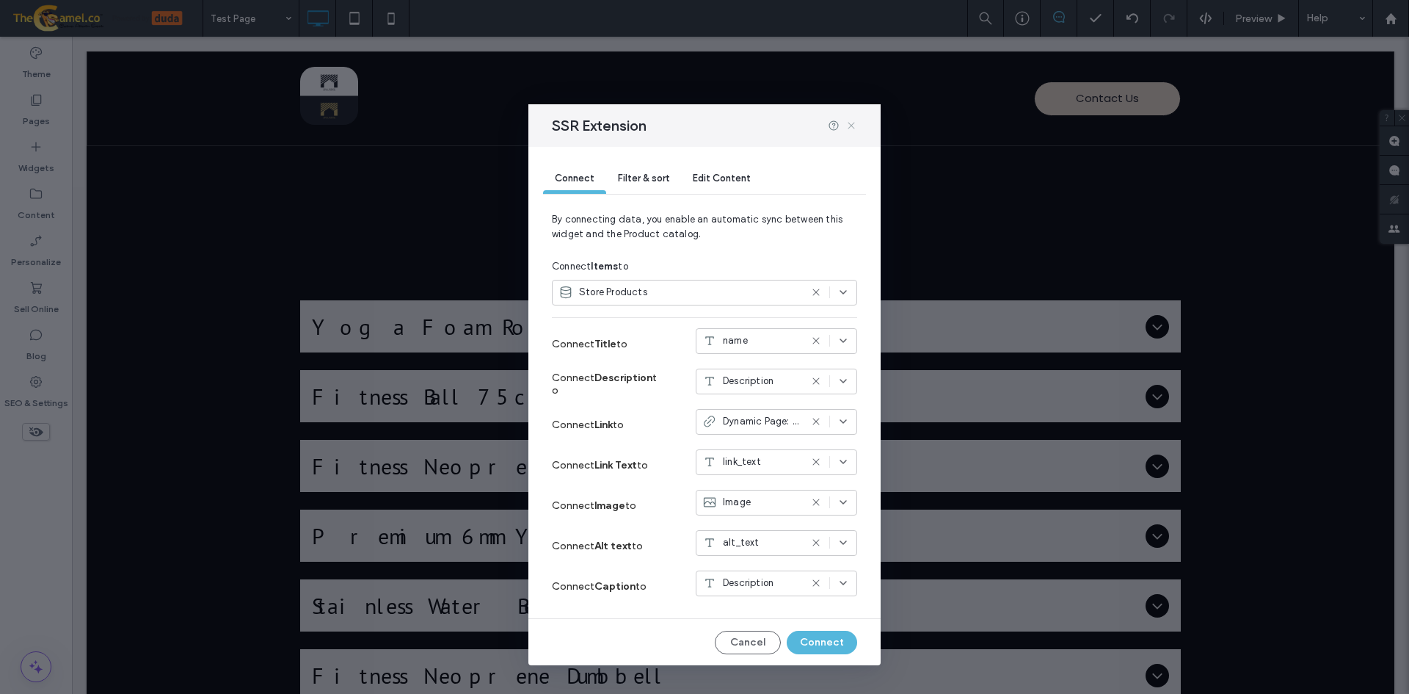
click at [855, 130] on icon at bounding box center [852, 126] width 12 height 12
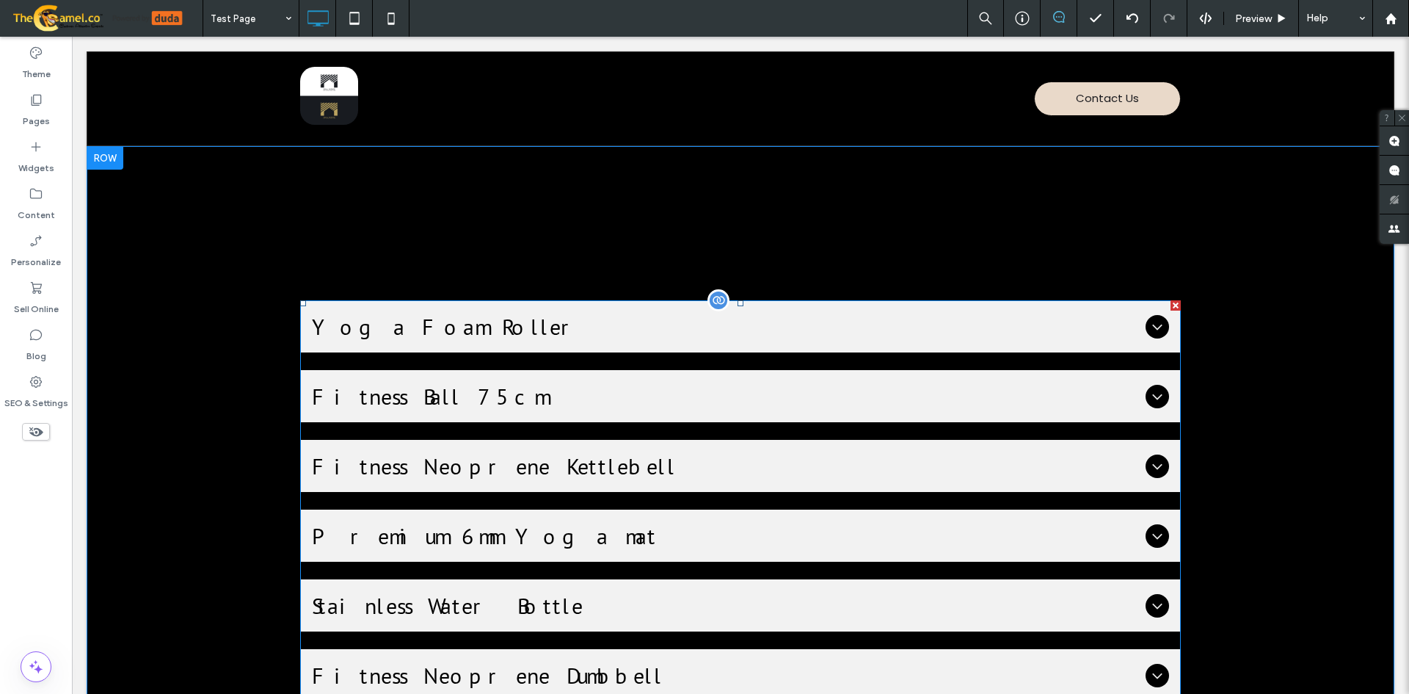
click at [898, 310] on div "Yoga Foam Roller" at bounding box center [740, 326] width 881 height 52
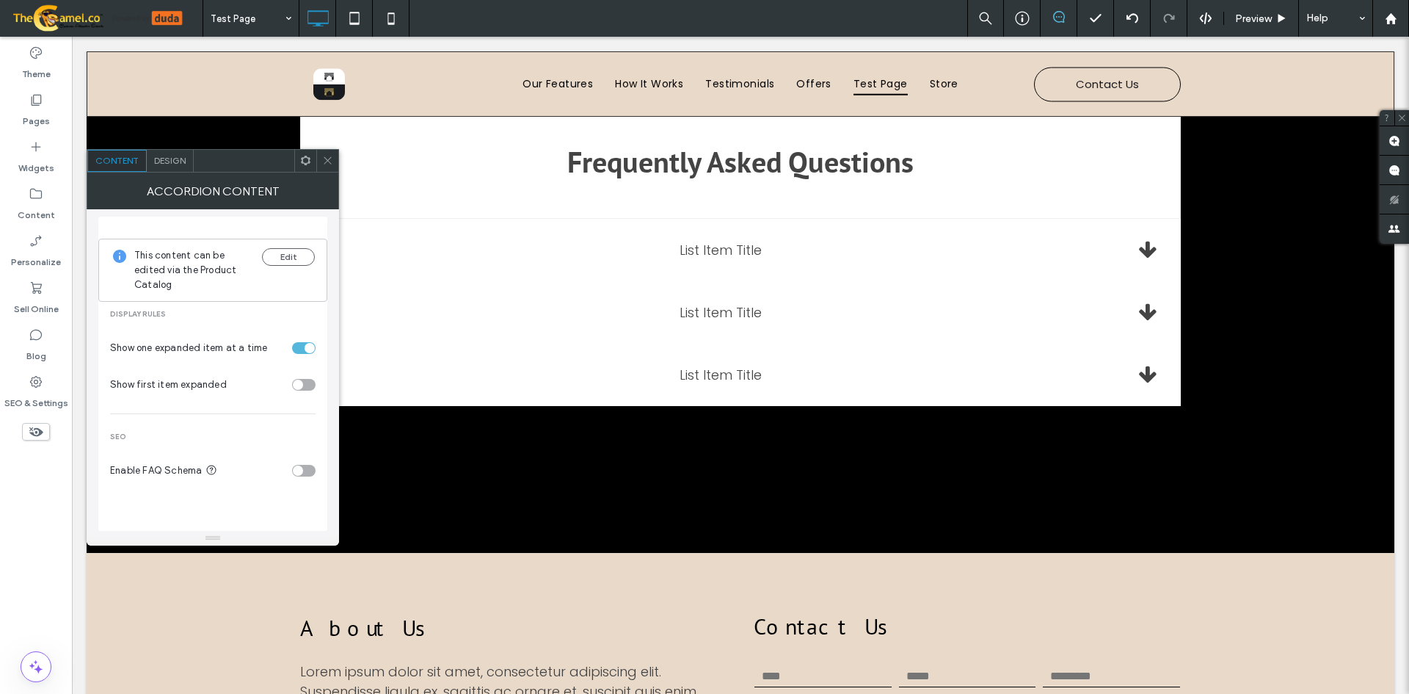
scroll to position [1542, 0]
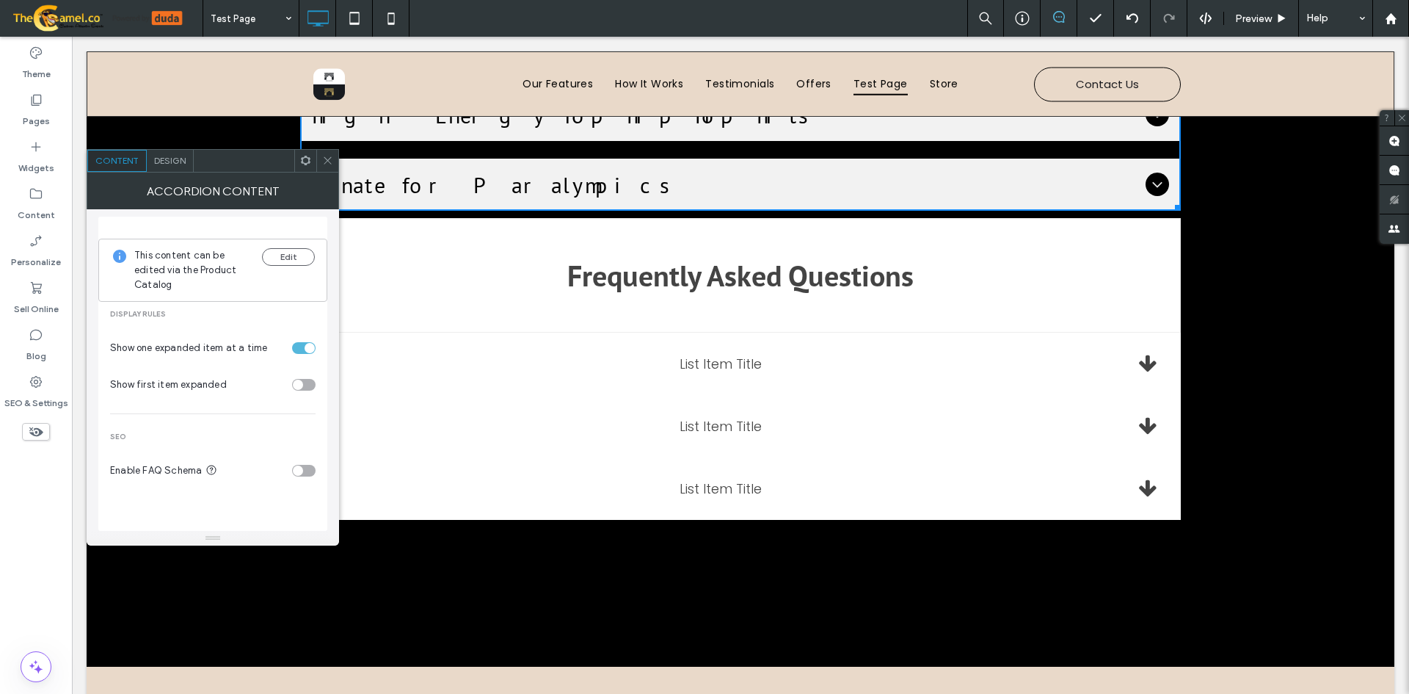
click at [901, 287] on h2 "Frequently Asked Questions" at bounding box center [740, 275] width 853 height 38
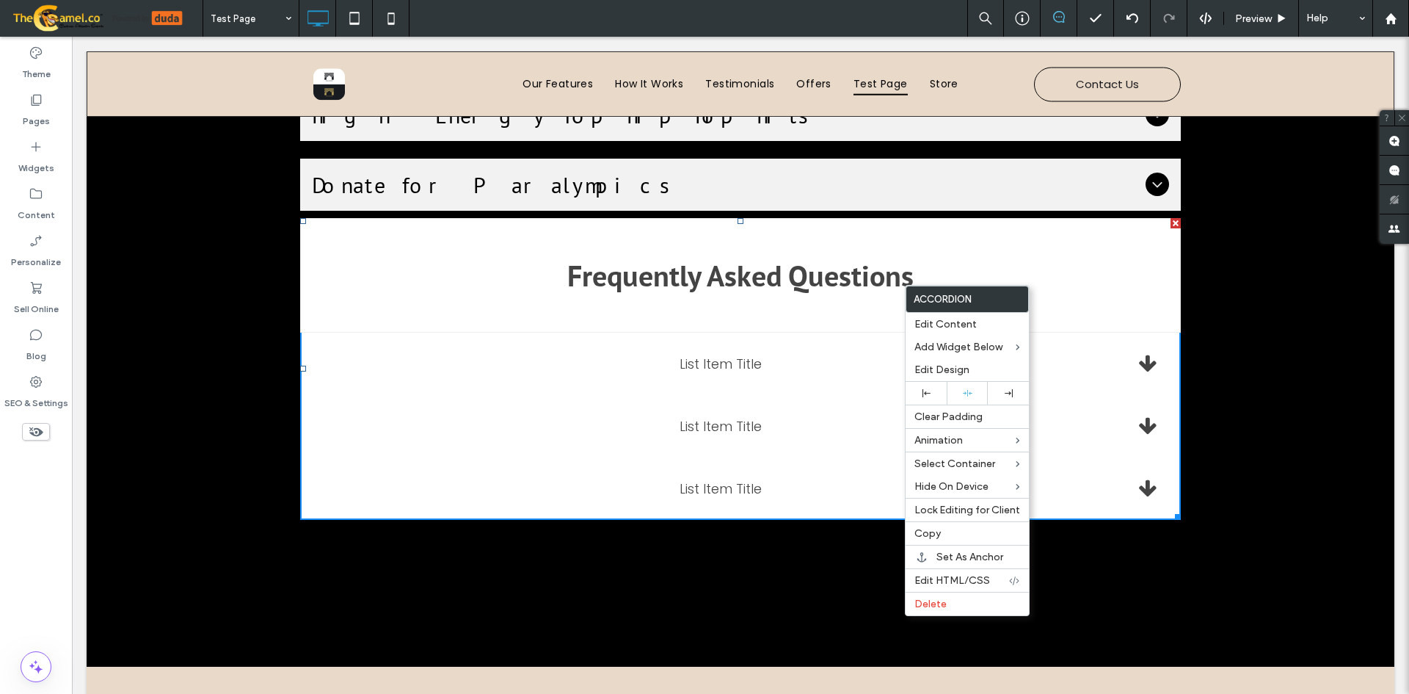
click at [846, 357] on div "List Item Title" at bounding box center [720, 364] width 795 height 20
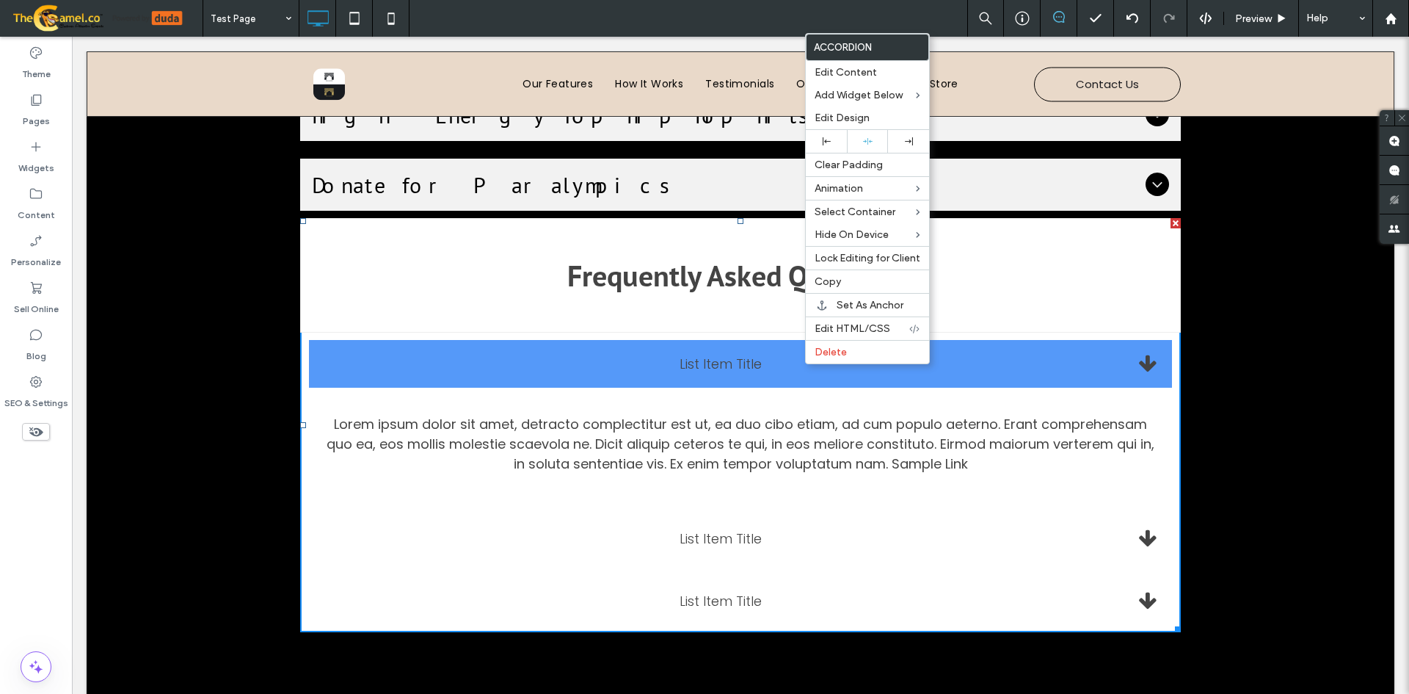
click at [741, 240] on div "Frequently Asked Questions" at bounding box center [740, 275] width 881 height 115
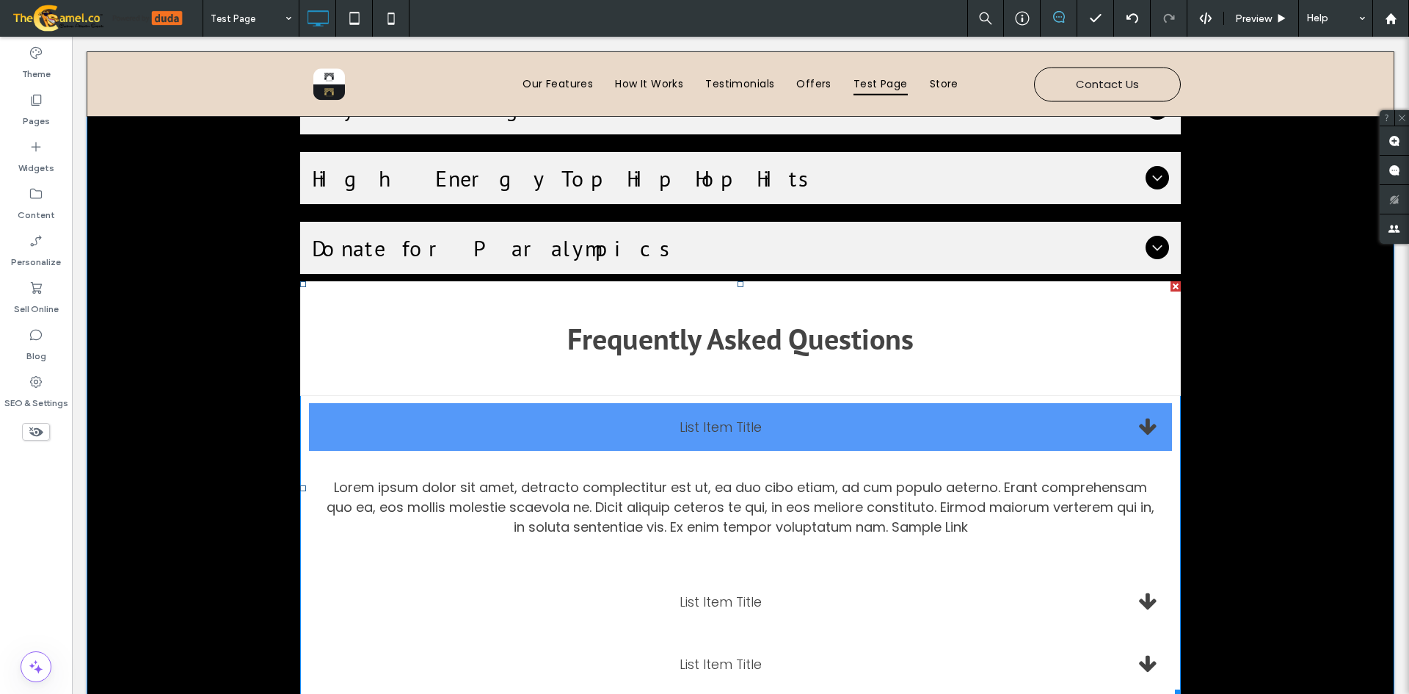
scroll to position [1395, 0]
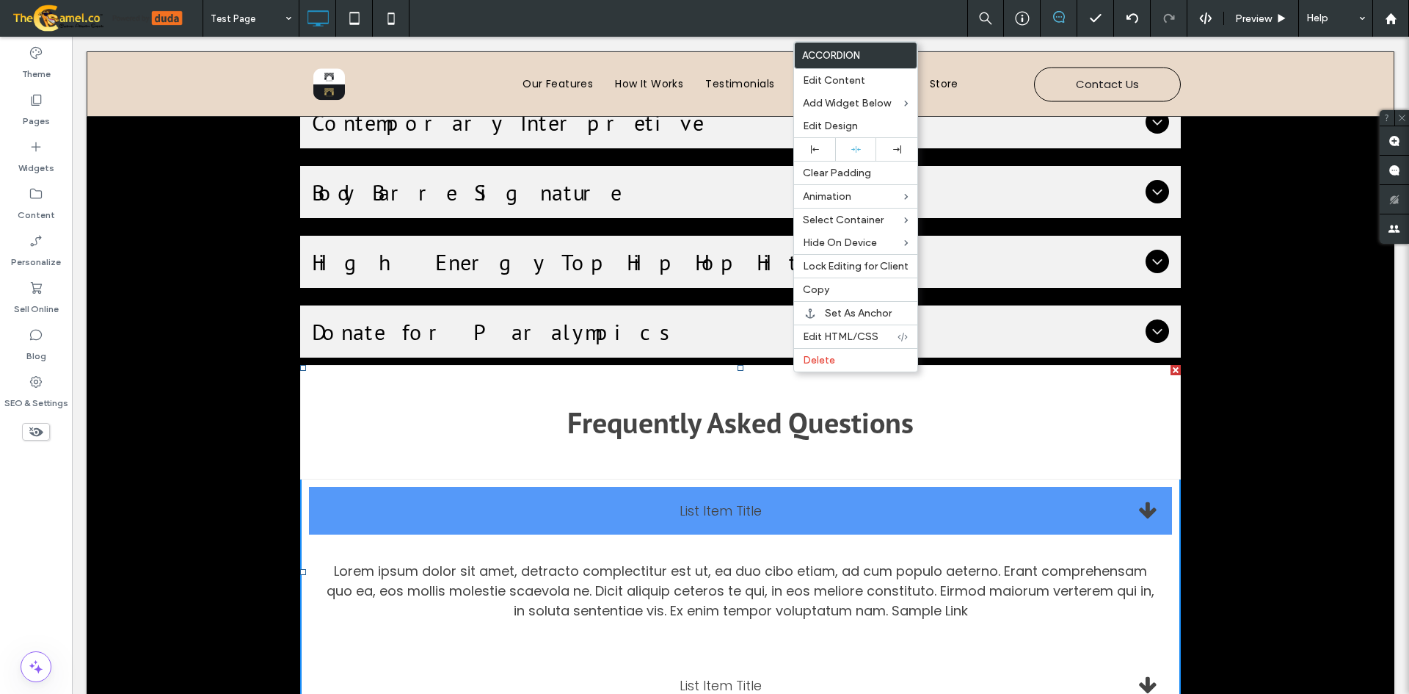
click at [938, 419] on h2 "Frequently Asked Questions" at bounding box center [740, 422] width 853 height 38
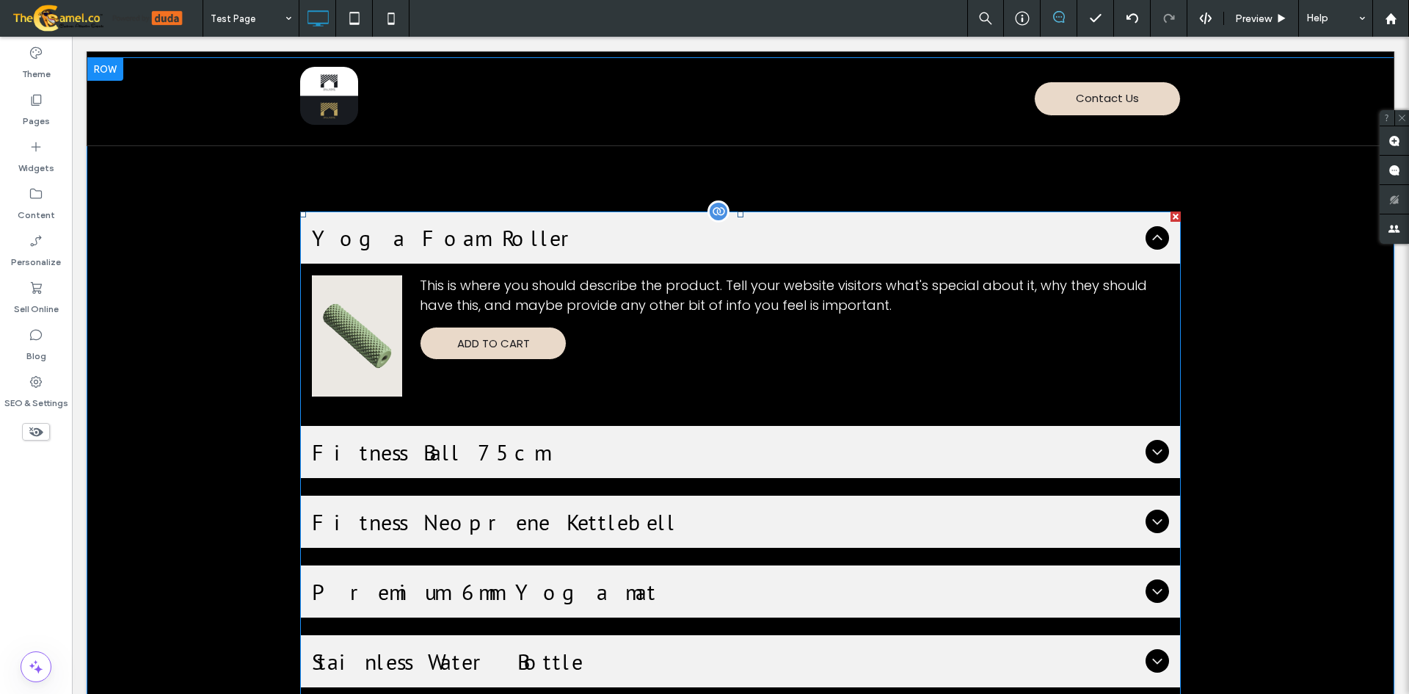
scroll to position [0, 0]
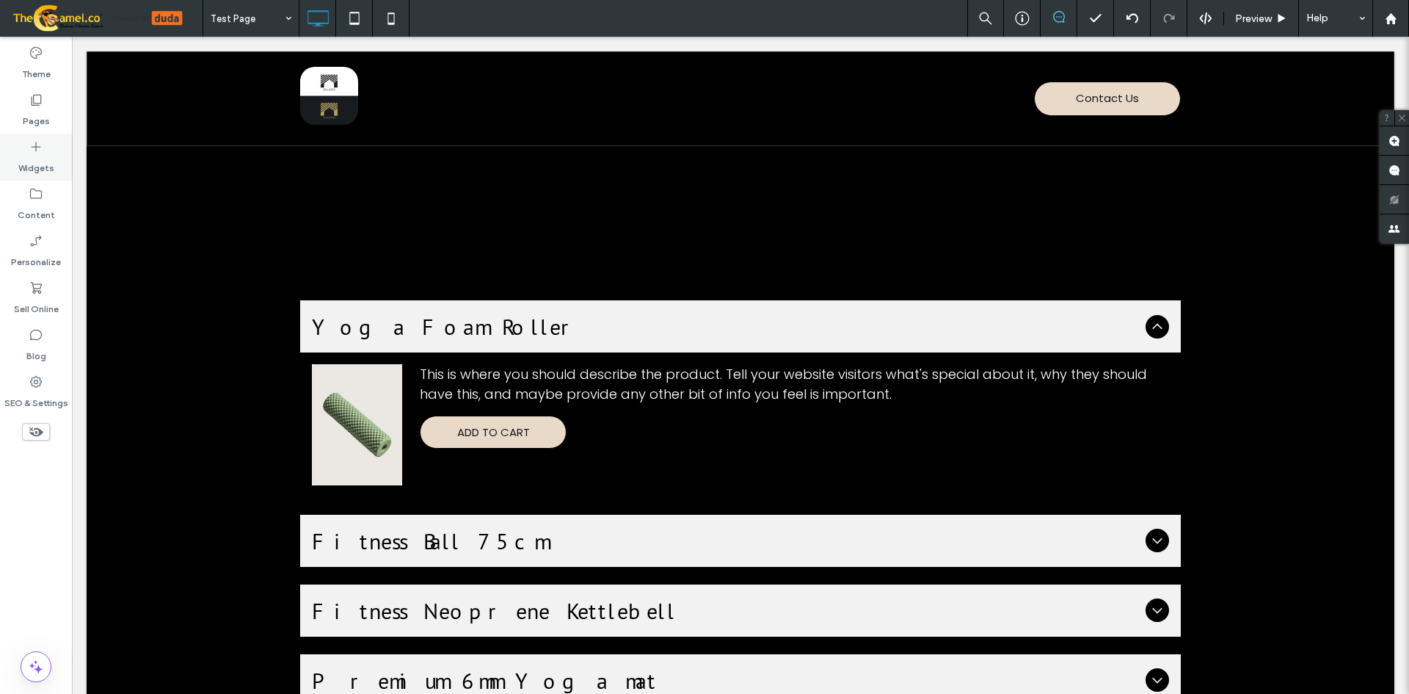
click at [43, 150] on icon at bounding box center [36, 146] width 15 height 15
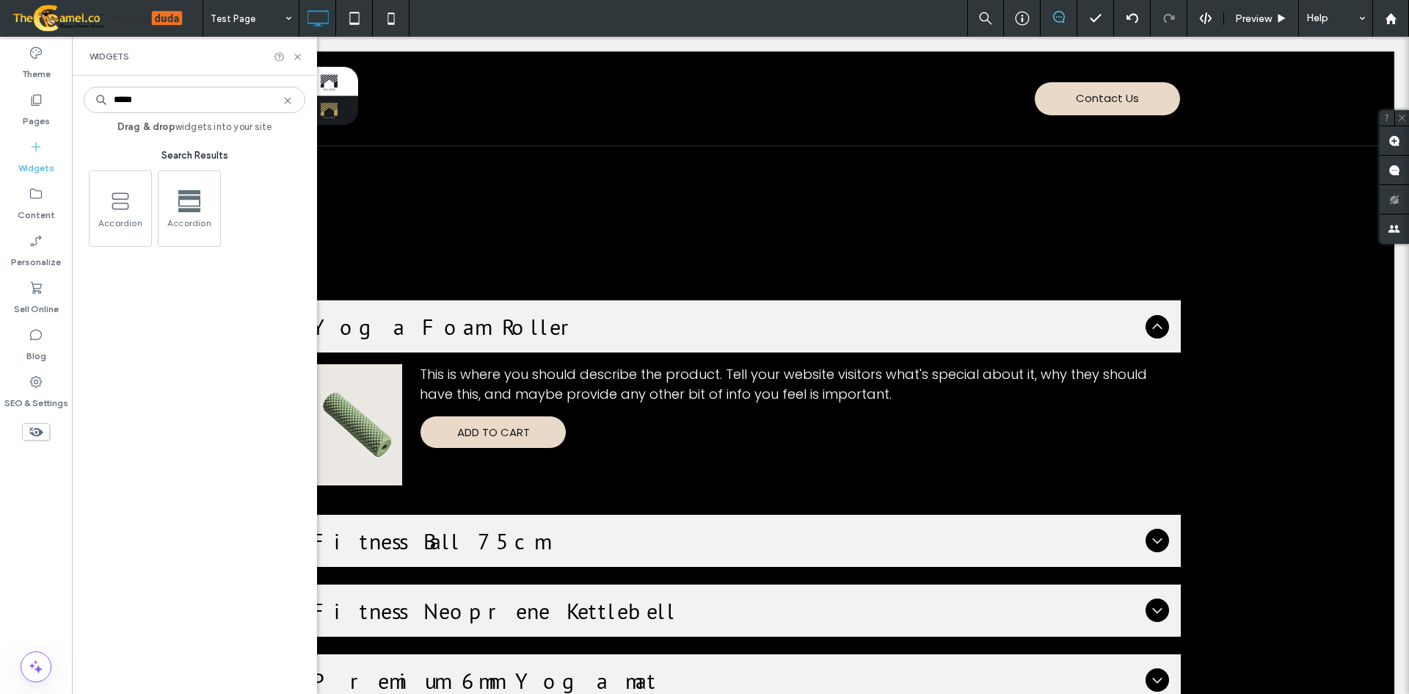
type input "*****"
